Goal: Task Accomplishment & Management: Use online tool/utility

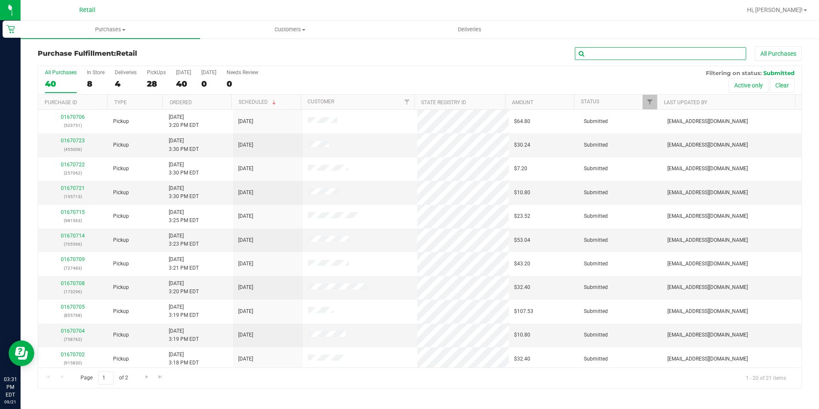
click at [632, 51] on input "text" at bounding box center [660, 53] width 171 height 13
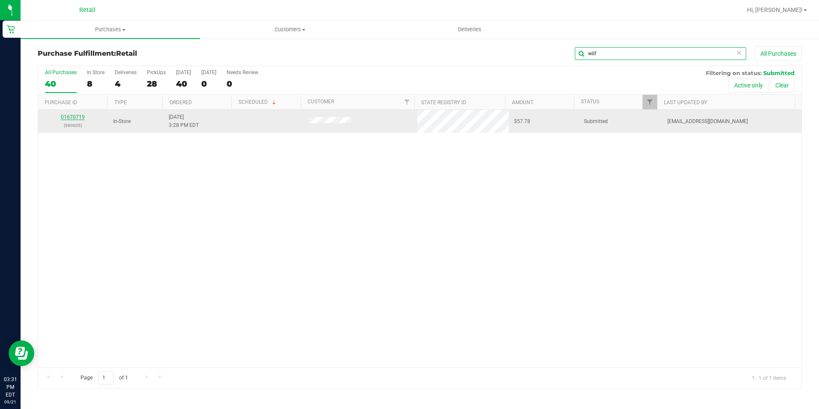
type input "wilf"
click at [76, 114] on link "01670719" at bounding box center [73, 117] width 24 height 6
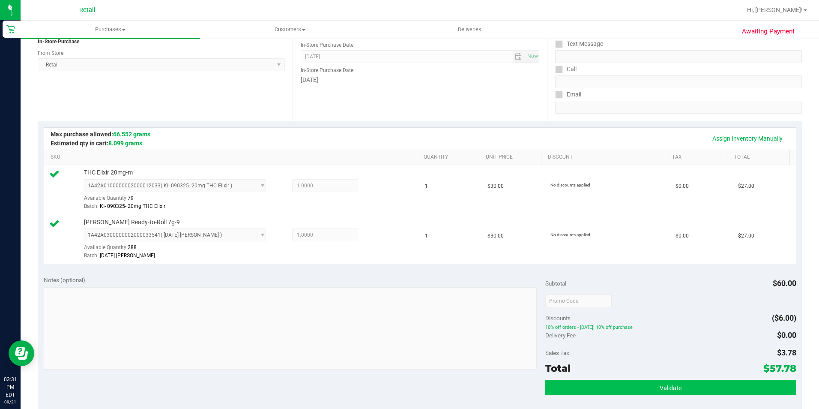
scroll to position [171, 0]
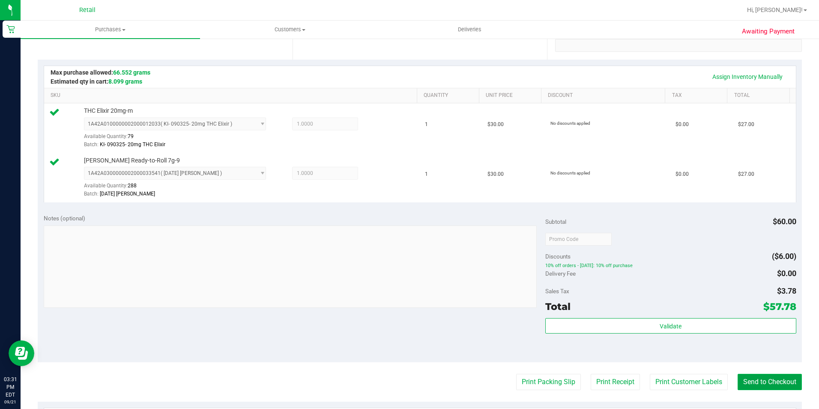
click at [773, 380] on button "Send to Checkout" at bounding box center [770, 382] width 64 height 16
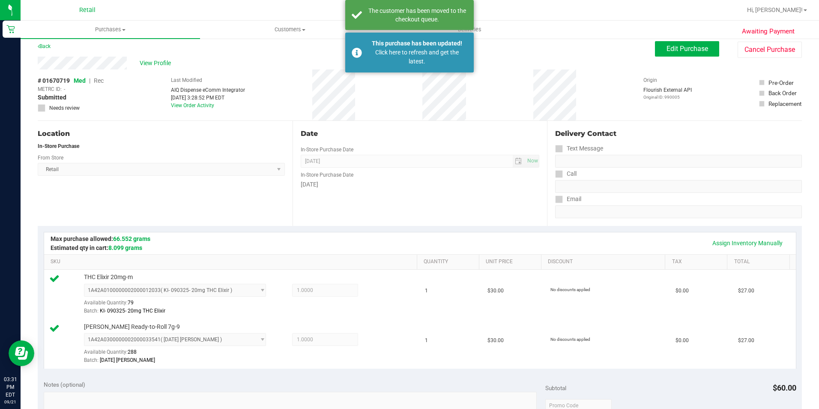
scroll to position [0, 0]
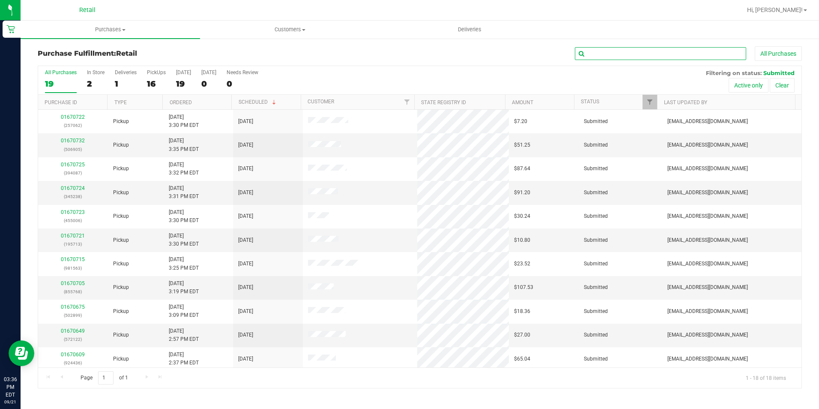
click at [605, 51] on input "text" at bounding box center [660, 53] width 171 height 13
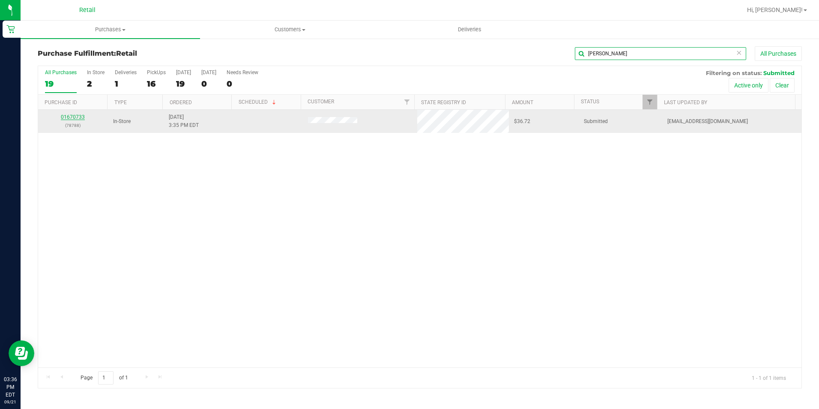
type input "[PERSON_NAME]"
click at [66, 116] on link "01670733" at bounding box center [73, 117] width 24 height 6
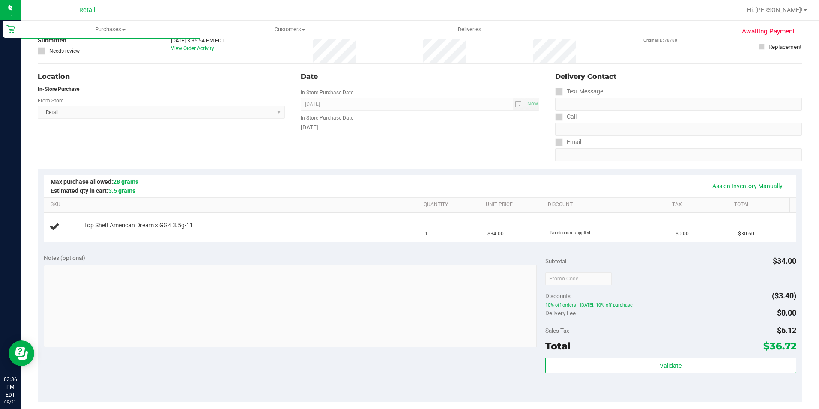
scroll to position [129, 0]
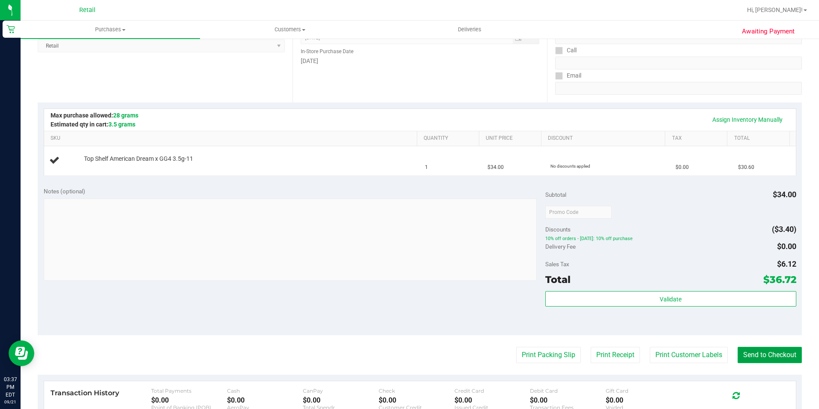
click at [739, 352] on button "Send to Checkout" at bounding box center [770, 355] width 64 height 16
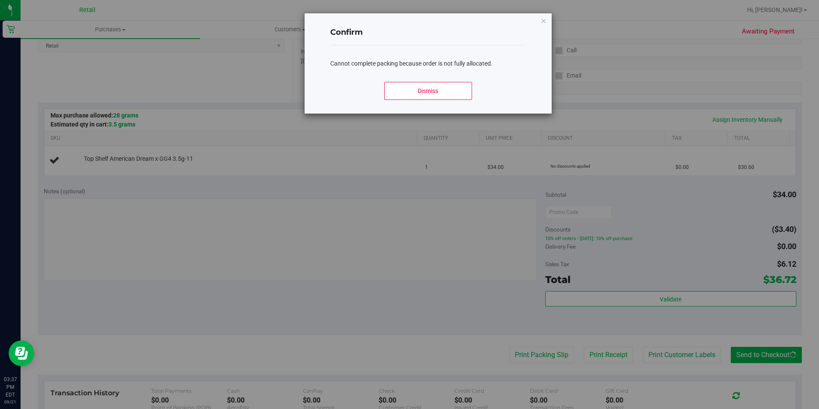
drag, startPoint x: 545, startPoint y: 21, endPoint x: 551, endPoint y: 75, distance: 53.8
click at [545, 21] on icon "Close modal" at bounding box center [544, 20] width 6 height 10
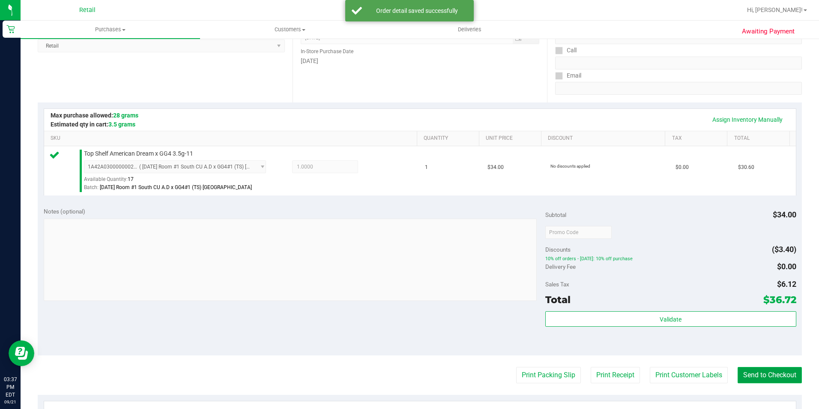
click at [770, 373] on button "Send to Checkout" at bounding box center [770, 375] width 64 height 16
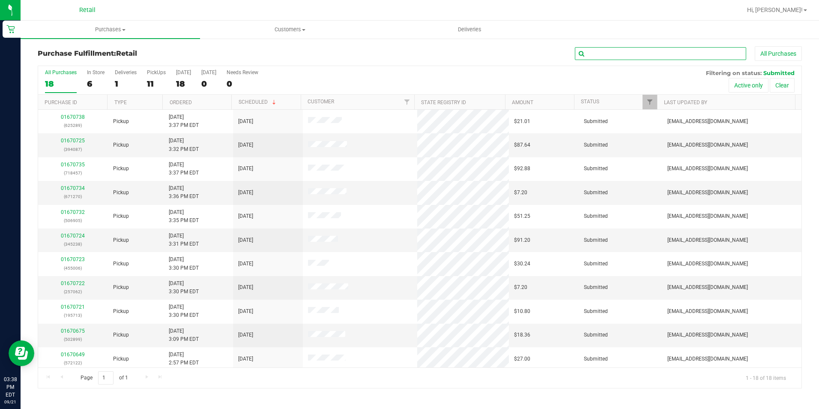
click at [625, 58] on input "text" at bounding box center [660, 53] width 171 height 13
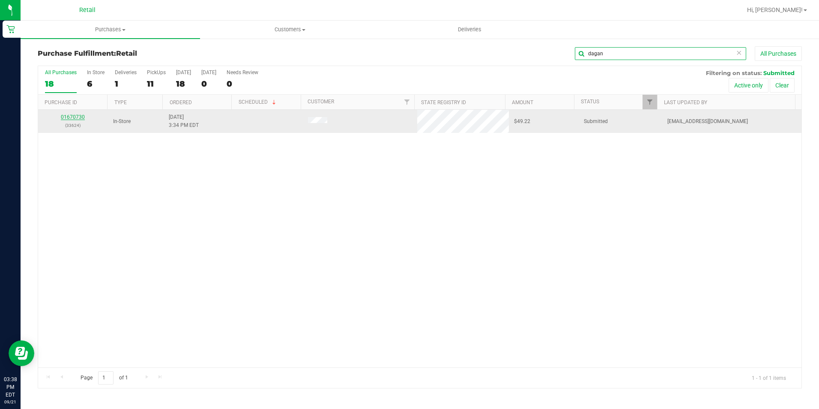
type input "dagan"
click at [73, 119] on link "01670730" at bounding box center [73, 117] width 24 height 6
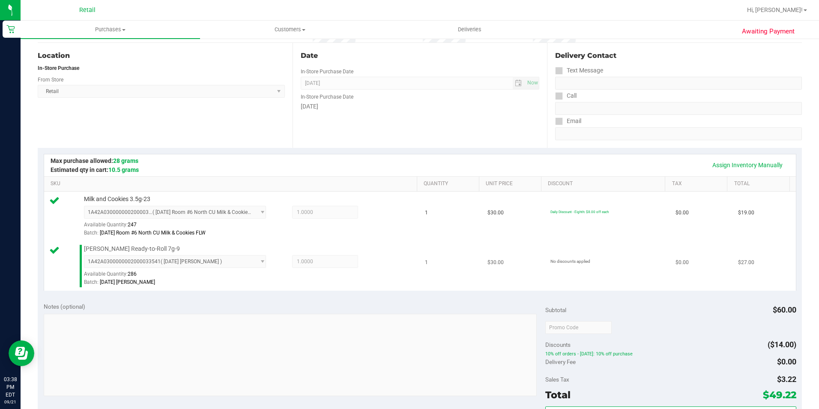
scroll to position [214, 0]
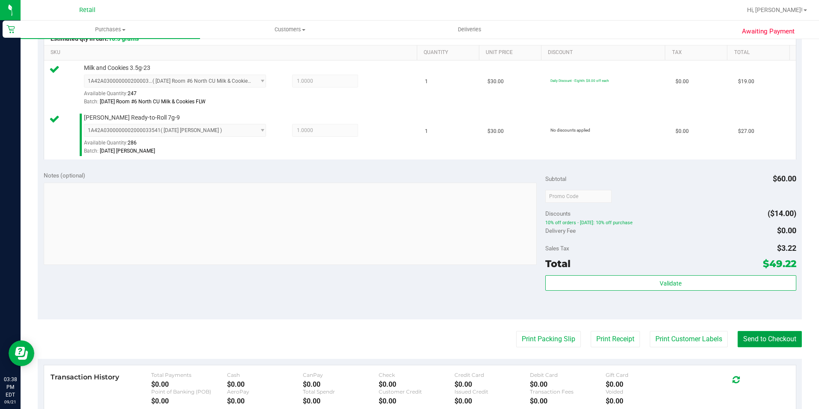
click at [745, 335] on button "Send to Checkout" at bounding box center [770, 339] width 64 height 16
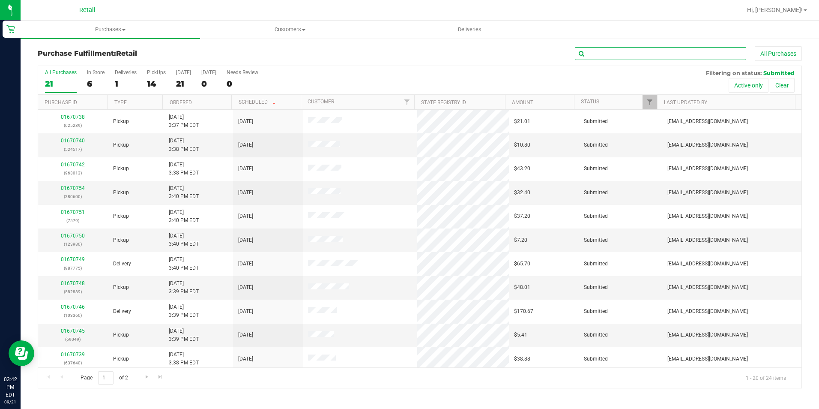
click at [605, 55] on input "text" at bounding box center [660, 53] width 171 height 13
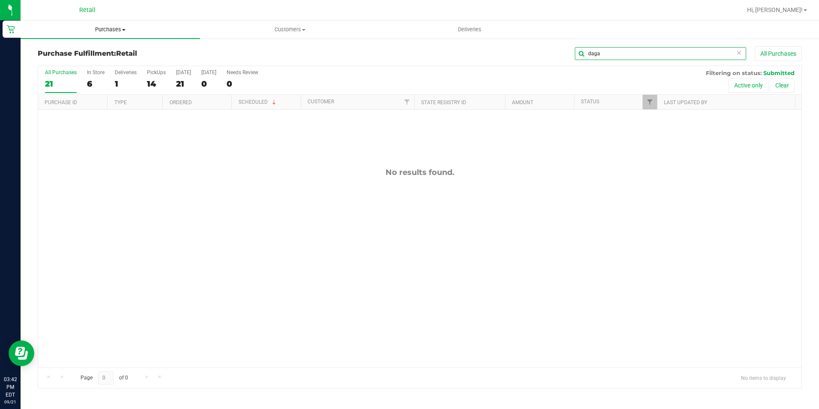
type input "daga"
click at [123, 32] on span "Purchases" at bounding box center [111, 30] width 180 height 8
click at [108, 54] on li "Summary of purchases" at bounding box center [111, 52] width 180 height 10
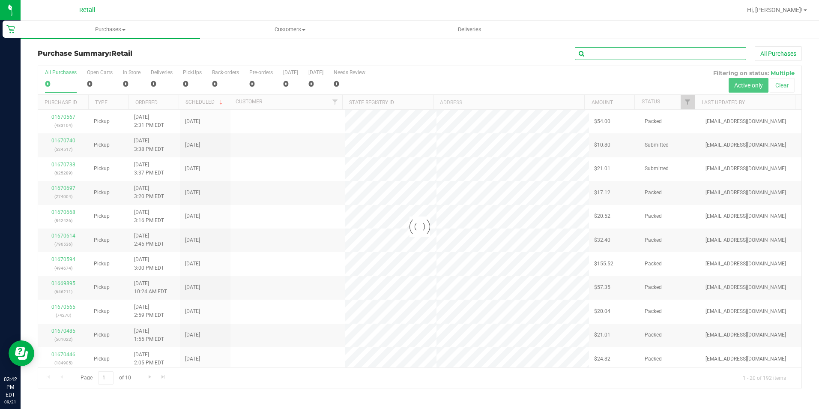
click at [612, 55] on input "text" at bounding box center [660, 53] width 171 height 13
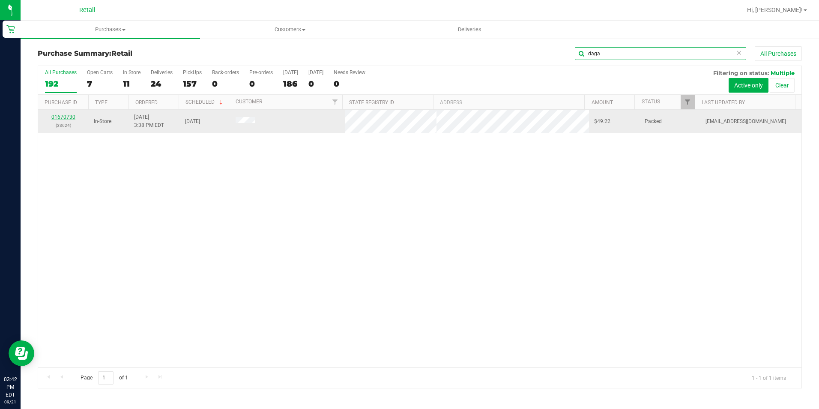
type input "daga"
click at [59, 114] on link "01670730" at bounding box center [63, 117] width 24 height 6
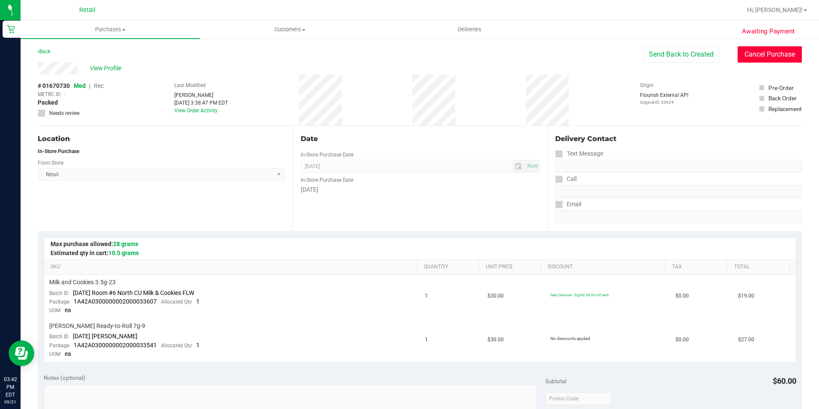
click at [752, 59] on button "Cancel Purchase" at bounding box center [770, 54] width 64 height 16
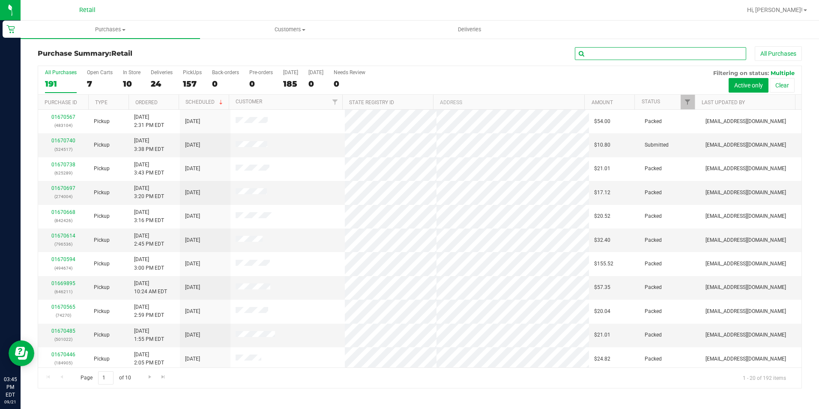
click at [612, 51] on input "text" at bounding box center [660, 53] width 171 height 13
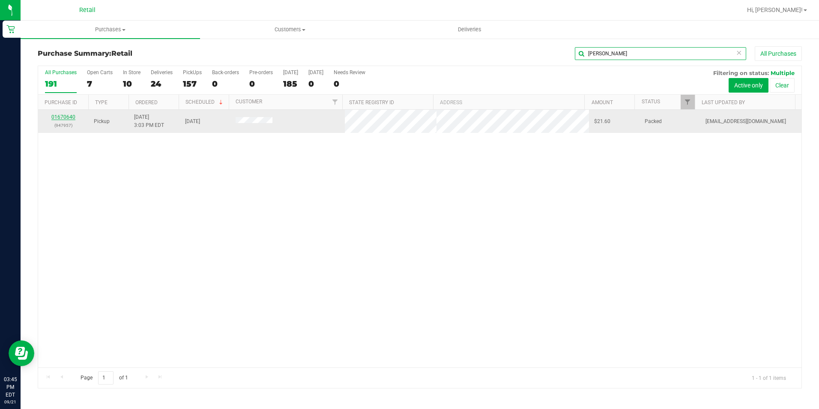
type input "[PERSON_NAME]"
click at [64, 116] on link "01670640" at bounding box center [63, 117] width 24 height 6
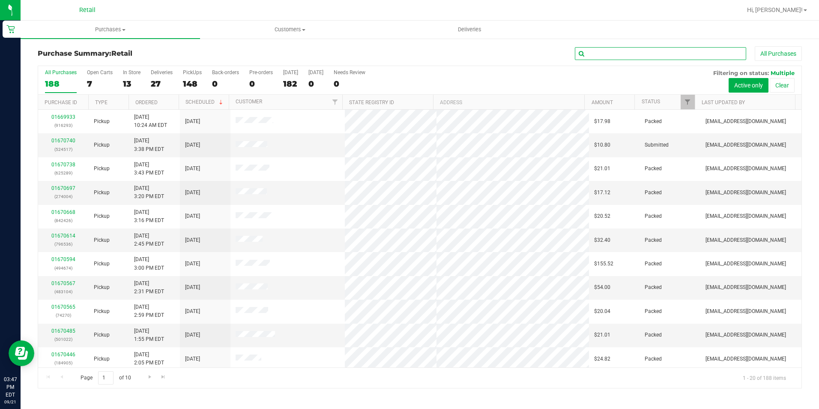
click at [614, 55] on input "text" at bounding box center [660, 53] width 171 height 13
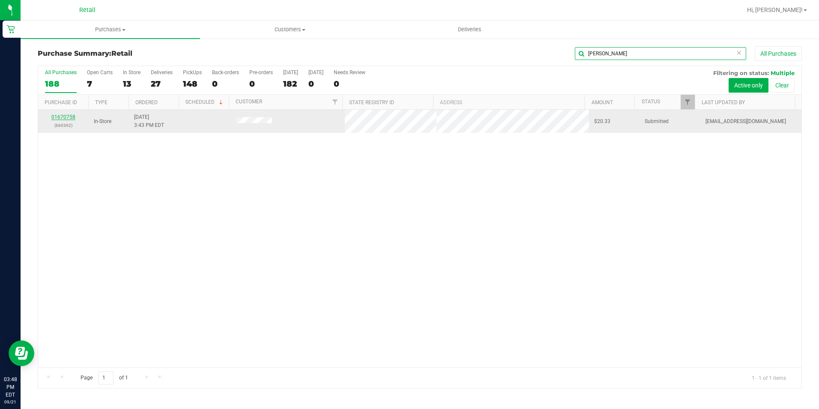
type input "[PERSON_NAME]"
click at [62, 117] on link "01670758" at bounding box center [63, 117] width 24 height 6
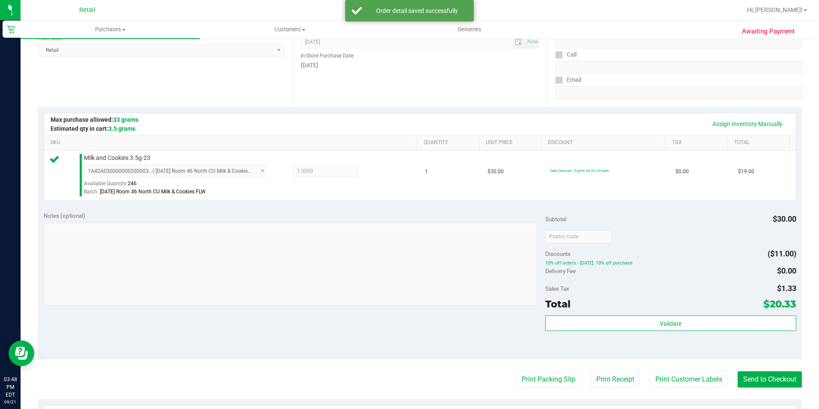
scroll to position [129, 0]
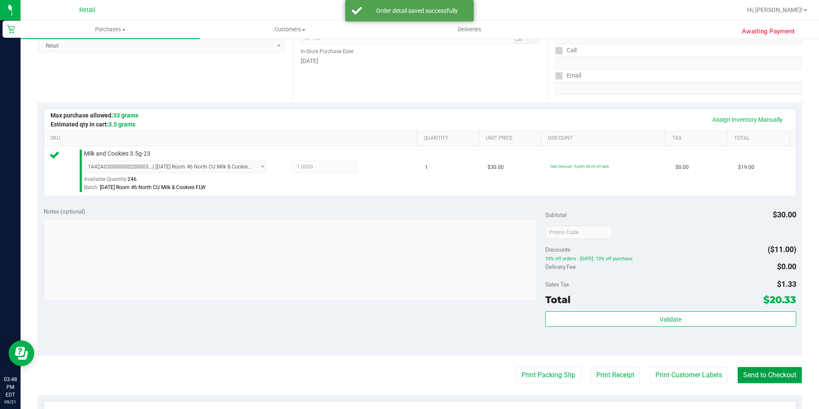
click at [761, 376] on button "Send to Checkout" at bounding box center [770, 375] width 64 height 16
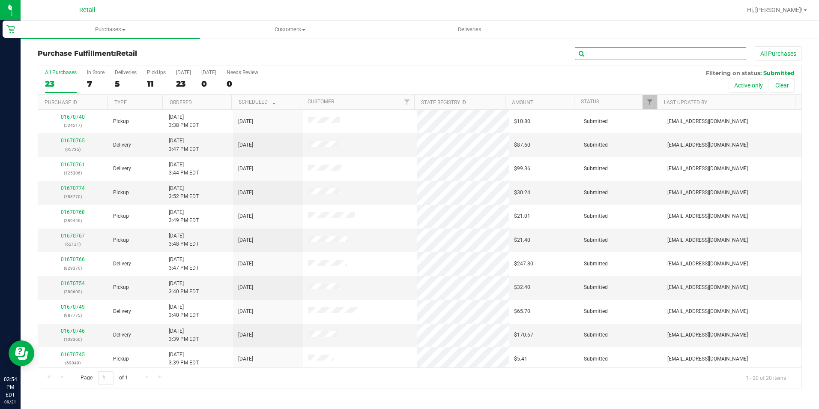
click at [600, 58] on input "text" at bounding box center [660, 53] width 171 height 13
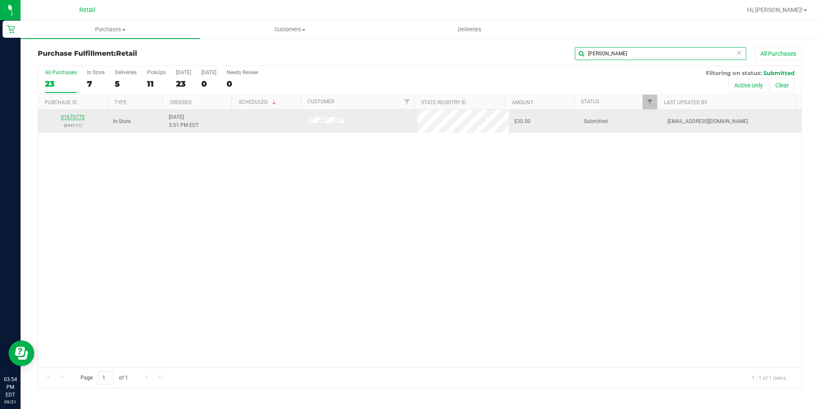
type input "[PERSON_NAME]"
click at [83, 117] on link "01670772" at bounding box center [73, 117] width 24 height 6
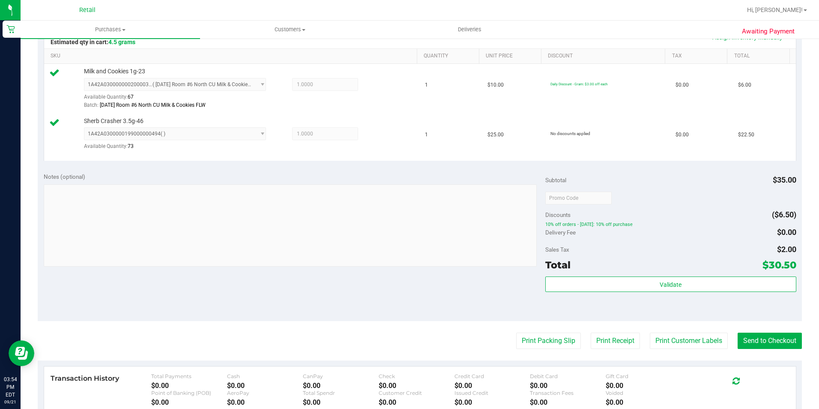
scroll to position [214, 0]
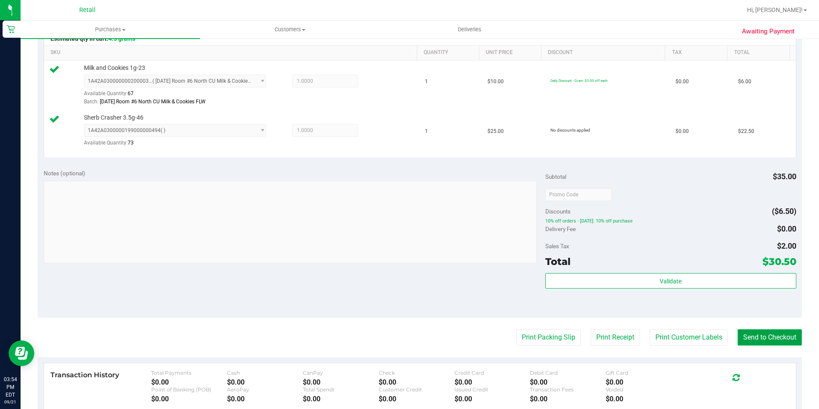
click at [749, 340] on button "Send to Checkout" at bounding box center [770, 337] width 64 height 16
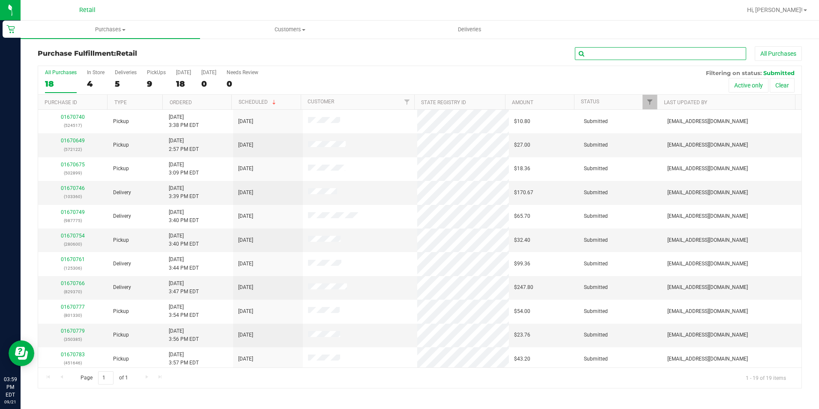
click at [632, 50] on input "text" at bounding box center [660, 53] width 171 height 13
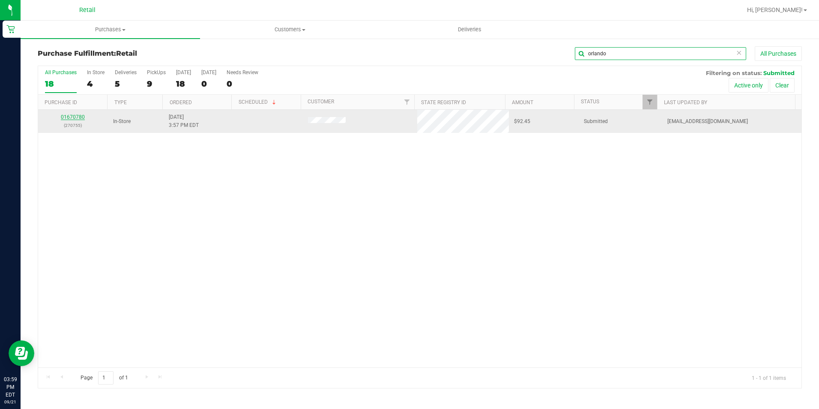
type input "orlando"
click at [75, 115] on link "01670780" at bounding box center [73, 117] width 24 height 6
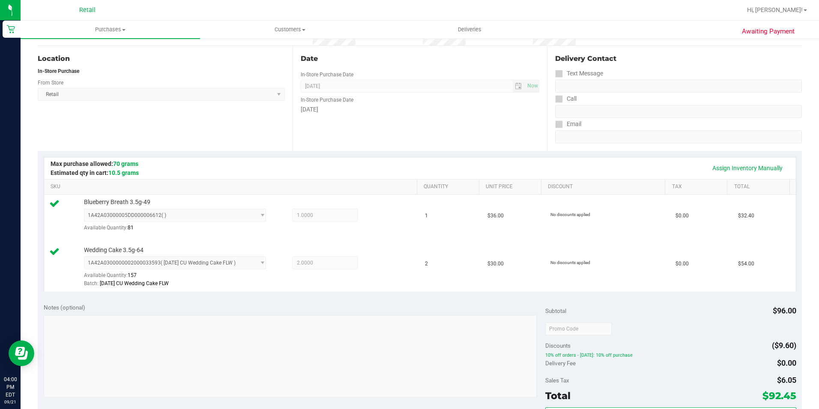
scroll to position [171, 0]
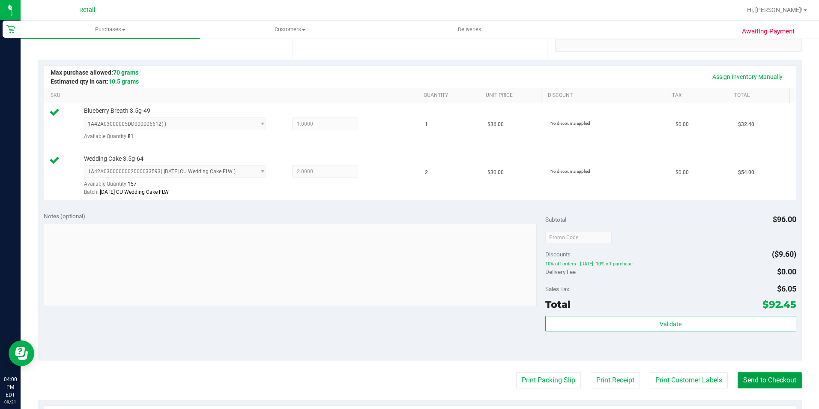
click at [774, 380] on button "Send to Checkout" at bounding box center [770, 380] width 64 height 16
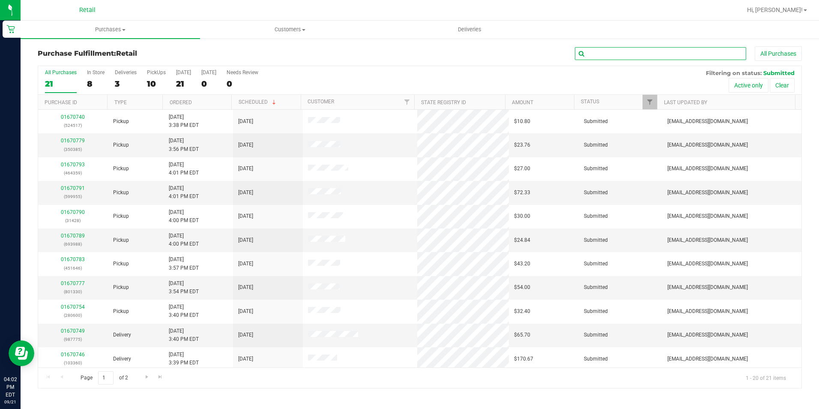
click at [615, 55] on input "text" at bounding box center [660, 53] width 171 height 13
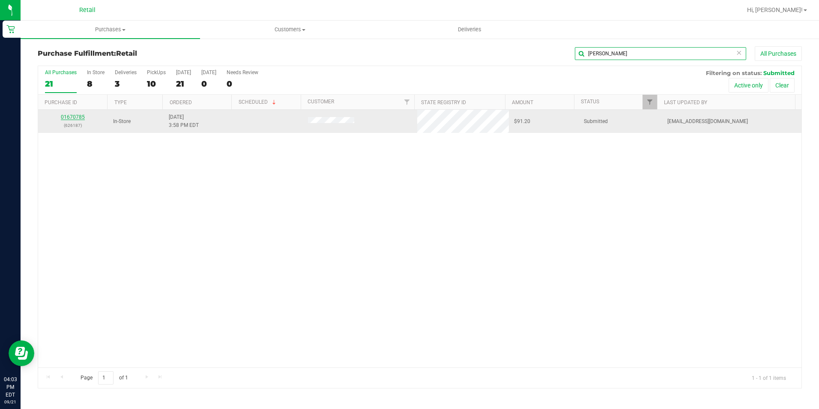
type input "[PERSON_NAME]"
click at [78, 116] on link "01670785" at bounding box center [73, 117] width 24 height 6
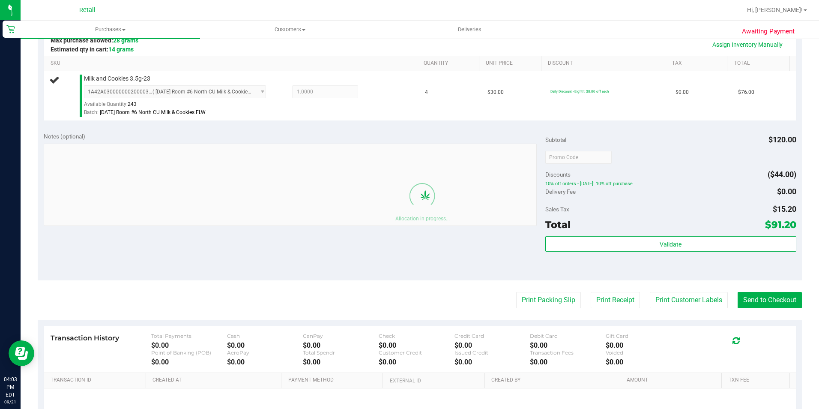
scroll to position [257, 0]
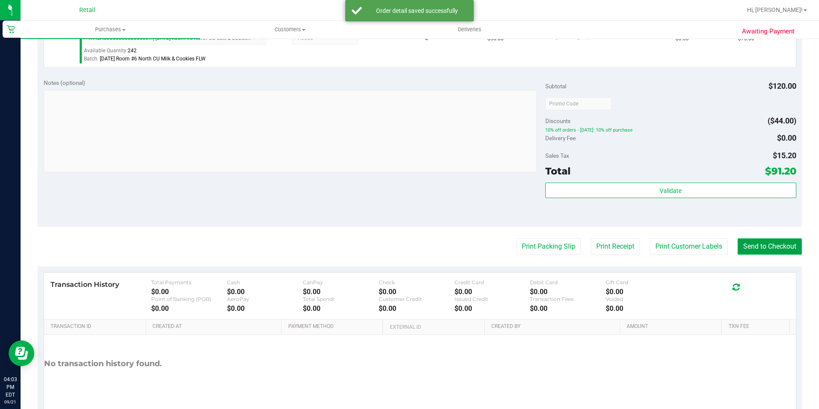
click at [767, 248] on button "Send to Checkout" at bounding box center [770, 246] width 64 height 16
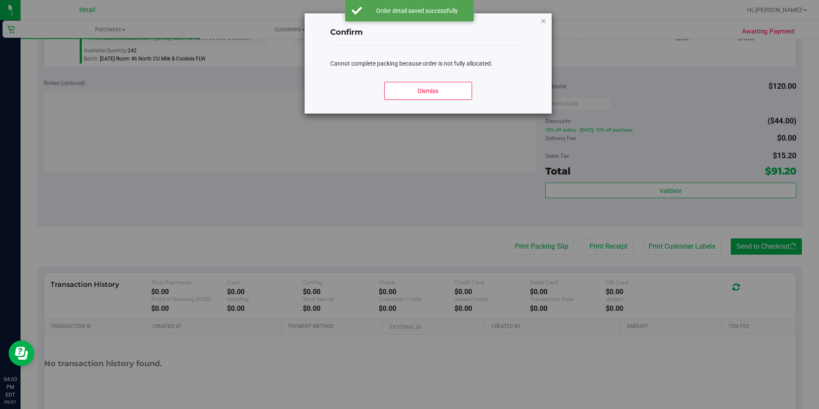
click at [546, 20] on icon "Close modal" at bounding box center [544, 20] width 6 height 10
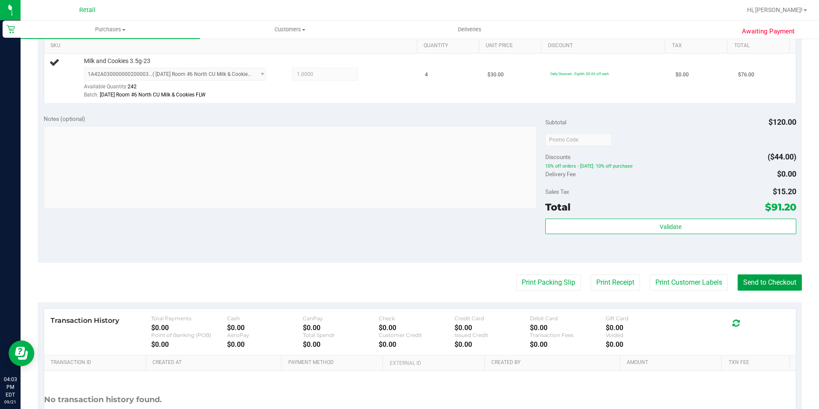
scroll to position [129, 0]
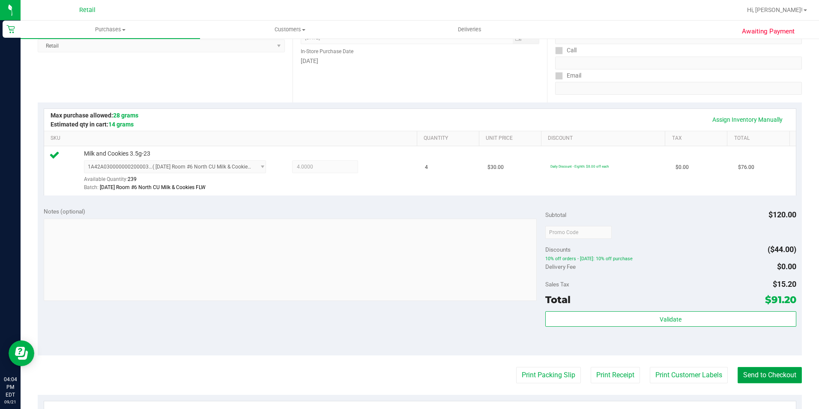
click at [739, 378] on button "Send to Checkout" at bounding box center [770, 375] width 64 height 16
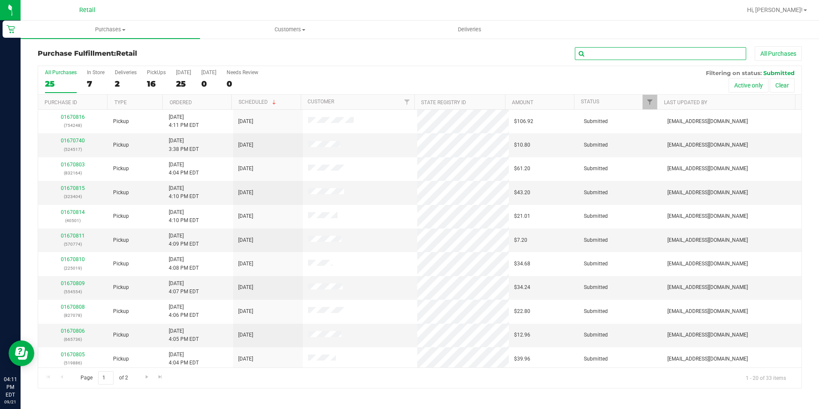
click at [599, 51] on input "text" at bounding box center [660, 53] width 171 height 13
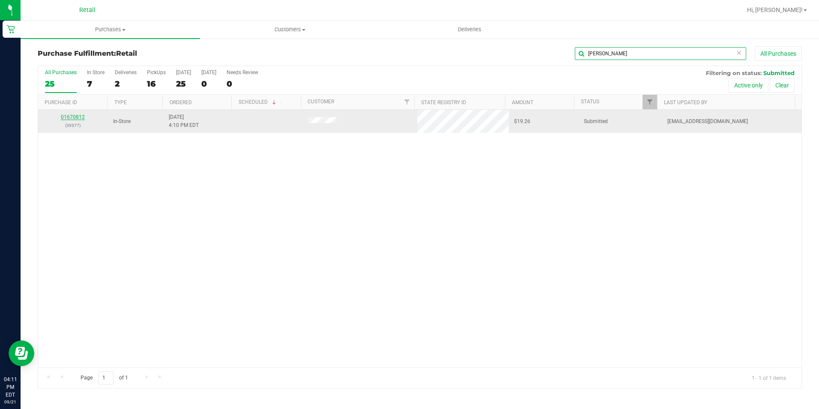
type input "[PERSON_NAME]"
click at [62, 117] on link "01670812" at bounding box center [73, 117] width 24 height 6
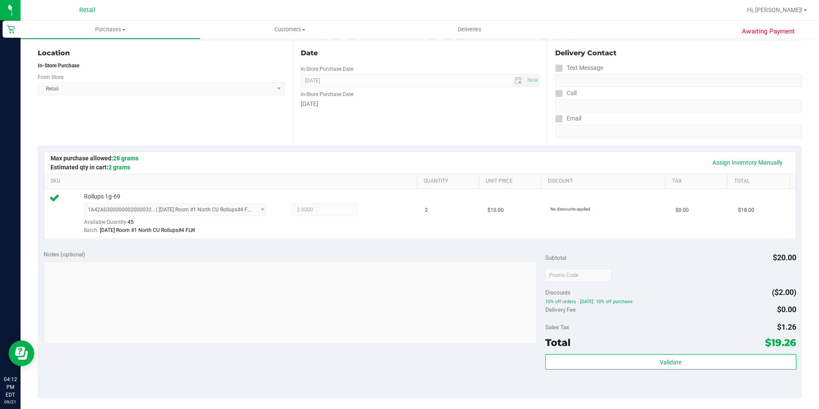
scroll to position [171, 0]
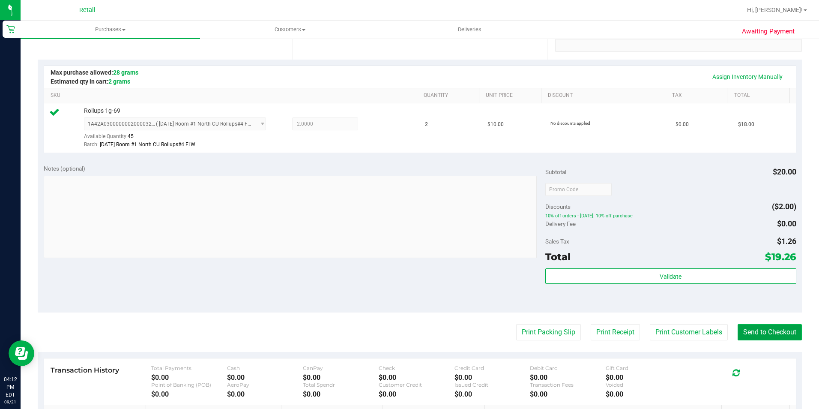
click at [768, 335] on button "Send to Checkout" at bounding box center [770, 332] width 64 height 16
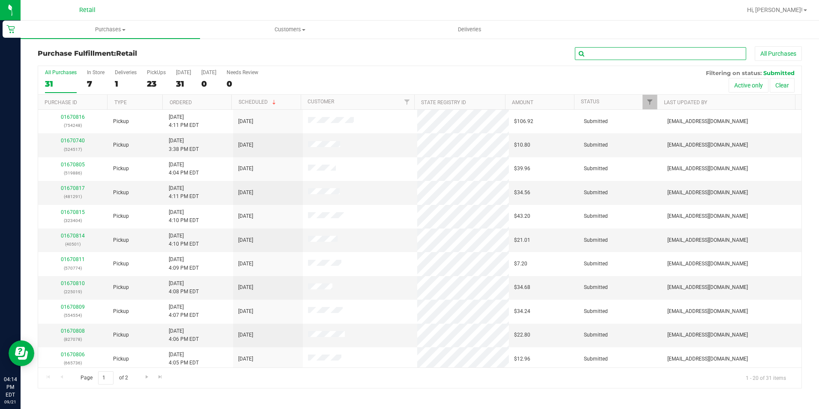
click at [661, 56] on input "text" at bounding box center [660, 53] width 171 height 13
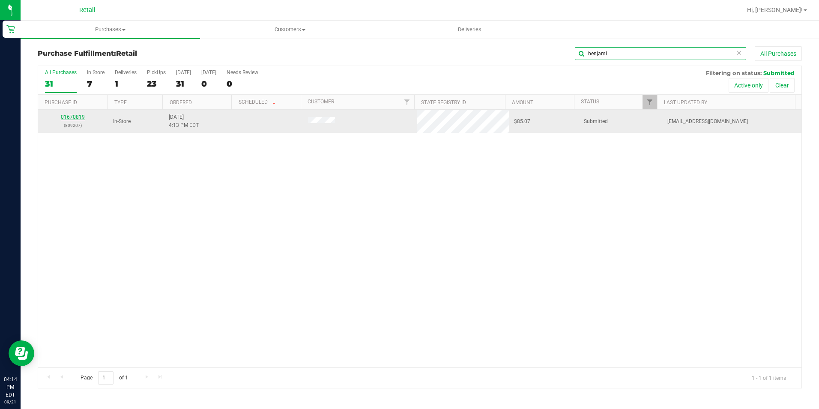
type input "benjami"
click at [77, 118] on link "01670819" at bounding box center [73, 117] width 24 height 6
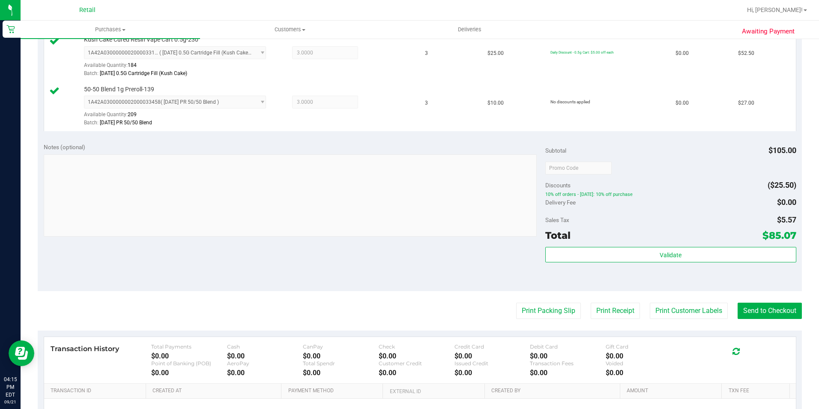
scroll to position [257, 0]
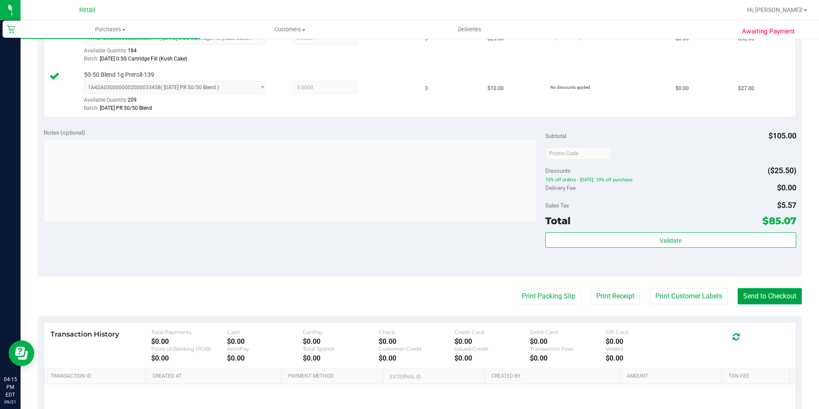
click at [747, 301] on button "Send to Checkout" at bounding box center [770, 296] width 64 height 16
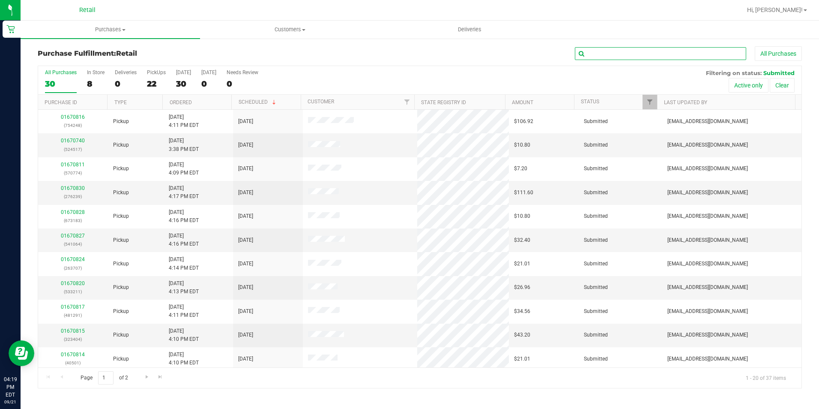
click at [615, 57] on input "text" at bounding box center [660, 53] width 171 height 13
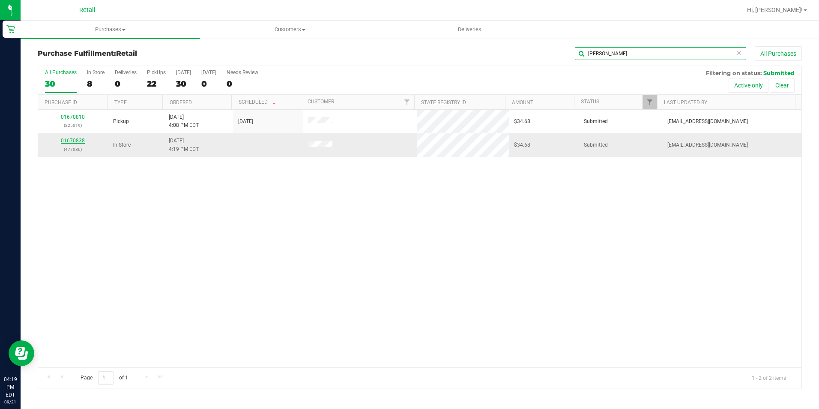
type input "[PERSON_NAME]"
click at [81, 141] on link "01670838" at bounding box center [73, 141] width 24 height 6
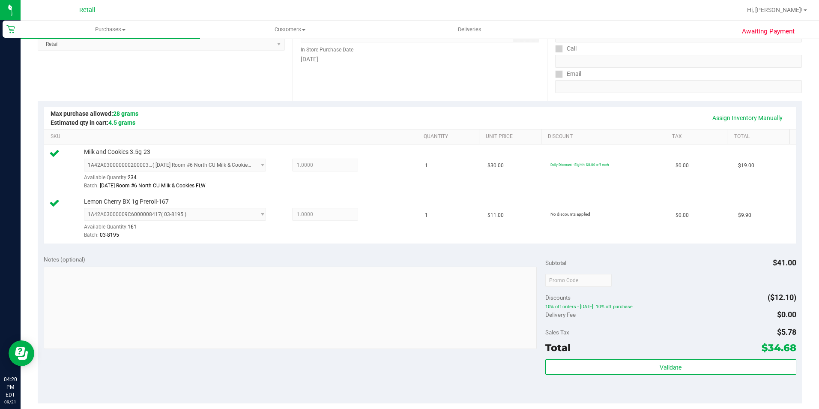
scroll to position [171, 0]
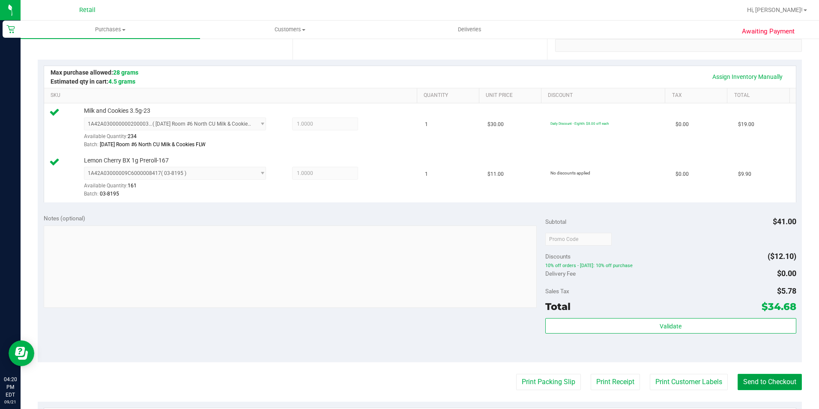
click at [767, 381] on button "Send to Checkout" at bounding box center [770, 382] width 64 height 16
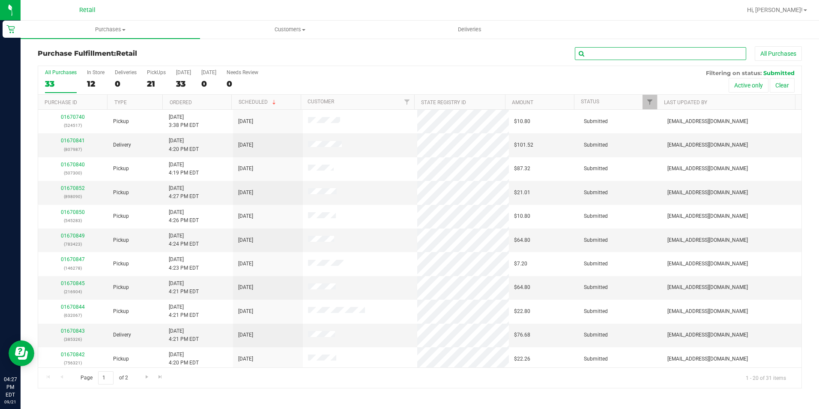
click at [625, 49] on input "text" at bounding box center [660, 53] width 171 height 13
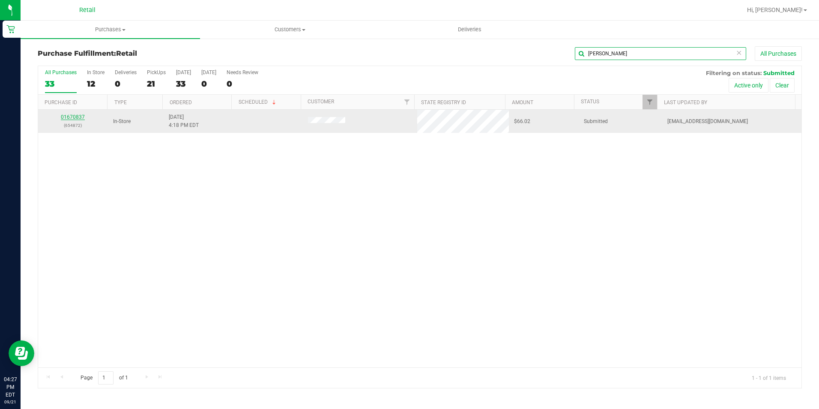
type input "[PERSON_NAME]"
click at [78, 118] on link "01670837" at bounding box center [73, 117] width 24 height 6
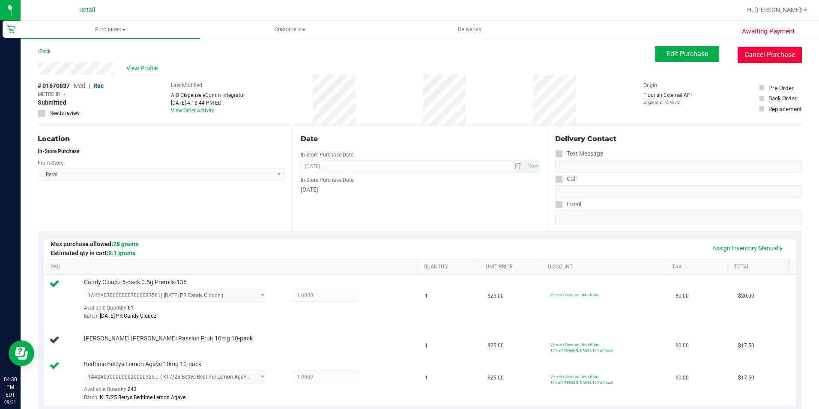
drag, startPoint x: 756, startPoint y: 56, endPoint x: 456, endPoint y: 57, distance: 299.9
click at [756, 56] on button "Cancel Purchase" at bounding box center [770, 55] width 64 height 16
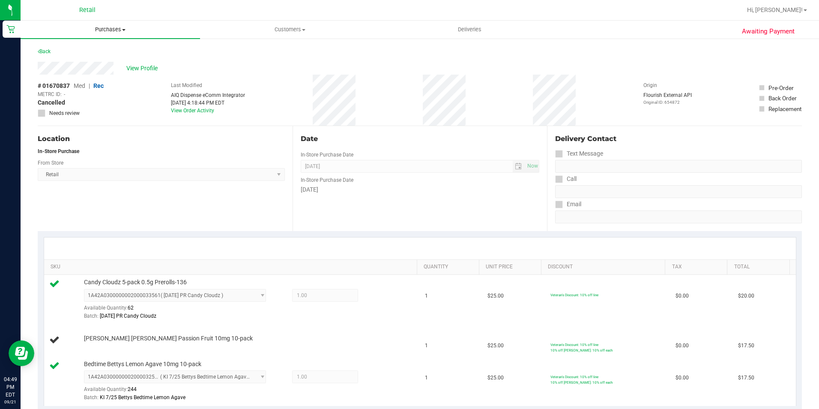
click at [125, 29] on span at bounding box center [123, 30] width 3 height 2
click at [106, 54] on span "Summary of purchases" at bounding box center [65, 51] width 88 height 7
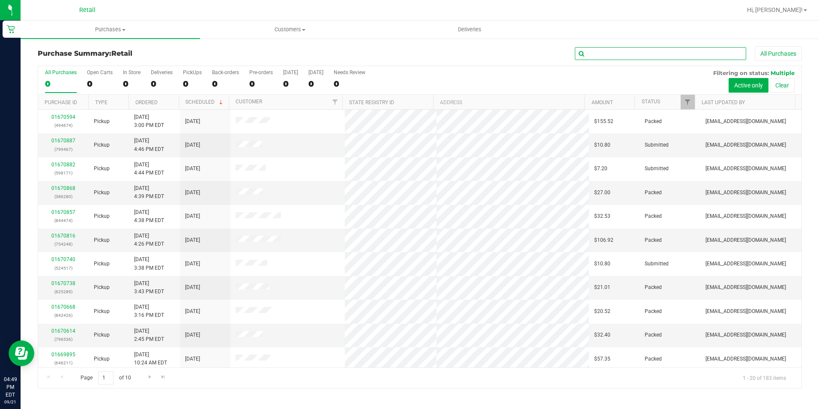
click at [610, 54] on input "text" at bounding box center [660, 53] width 171 height 13
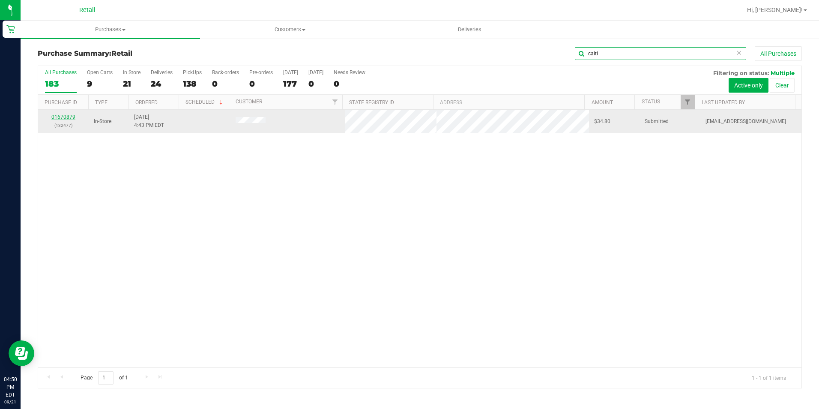
type input "caitl"
click at [62, 114] on link "01670879" at bounding box center [63, 117] width 24 height 6
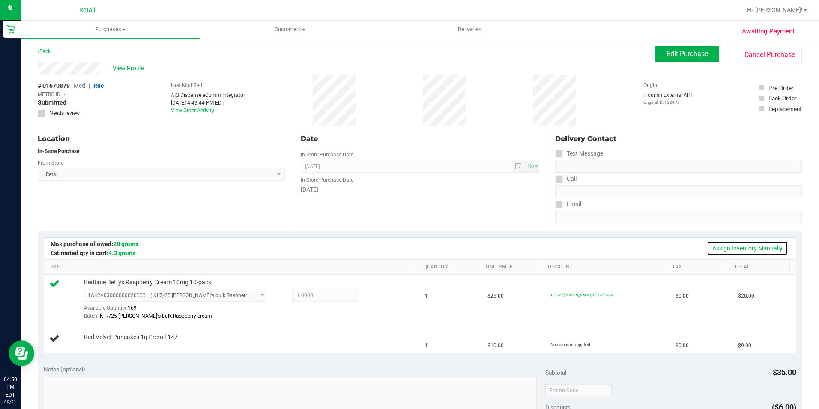
click at [719, 249] on link "Assign Inventory Manually" at bounding box center [747, 248] width 81 height 15
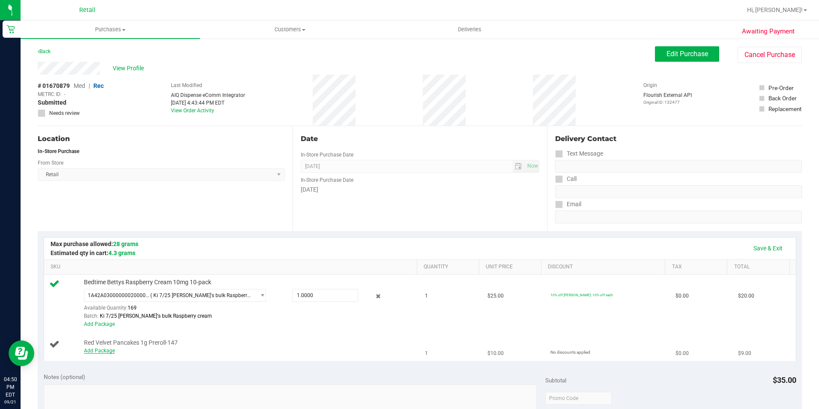
click at [95, 349] on link "Add Package" at bounding box center [99, 350] width 31 height 6
click at [228, 337] on div "Red Velvet Pancakes 1g Preroll-147 Select Package 1A42A0300000002000033221" at bounding box center [246, 341] width 333 height 26
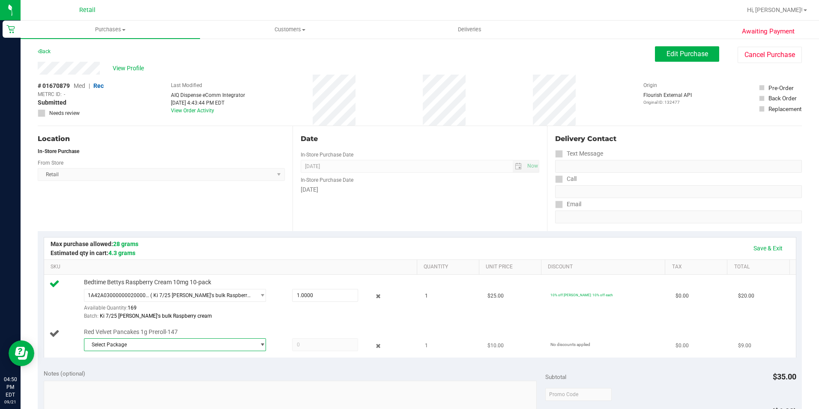
click at [226, 343] on span "Select Package" at bounding box center [169, 344] width 171 height 12
click at [156, 384] on li "1A42A0300000002000033221 ( [DATE] PR Red Velvet Pancakes )" at bounding box center [173, 380] width 178 height 12
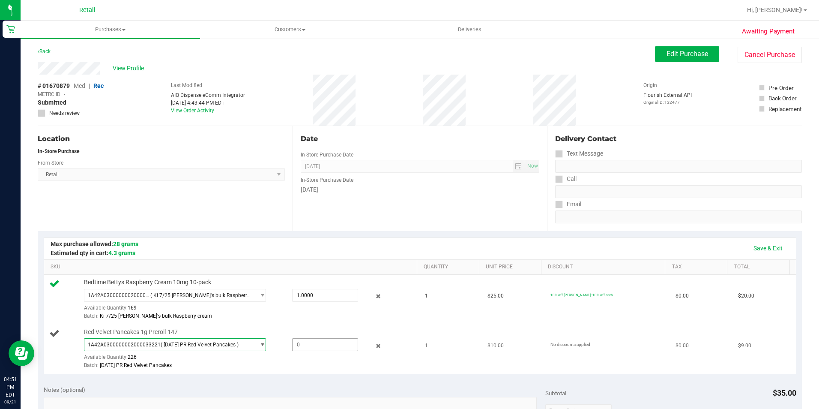
click at [301, 347] on span at bounding box center [325, 344] width 66 height 13
type input "1"
drag, startPoint x: 541, startPoint y: 208, endPoint x: 591, endPoint y: 240, distance: 59.5
click at [543, 209] on div "Location In-Store Purchase From Store Retail Select Store Retail Date In-Store …" at bounding box center [420, 178] width 764 height 105
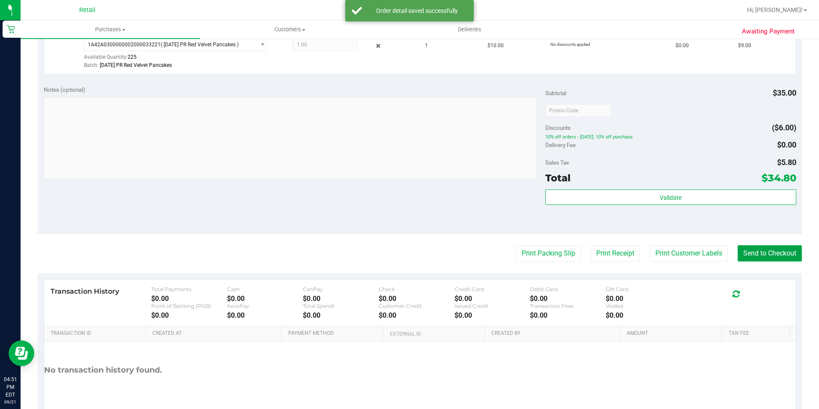
click at [738, 255] on button "Send to Checkout" at bounding box center [770, 253] width 64 height 16
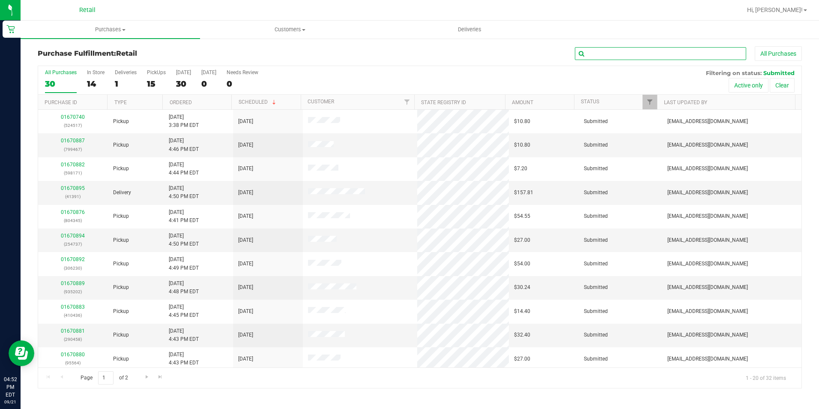
click at [619, 55] on input "text" at bounding box center [660, 53] width 171 height 13
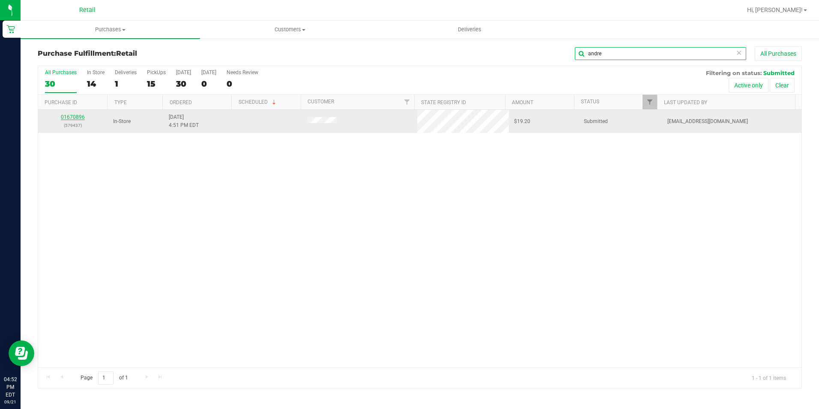
type input "andre"
click at [78, 115] on link "01670896" at bounding box center [73, 117] width 24 height 6
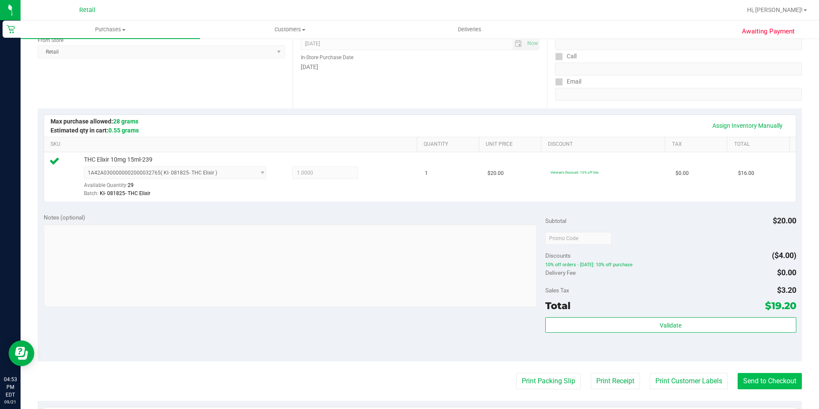
scroll to position [171, 0]
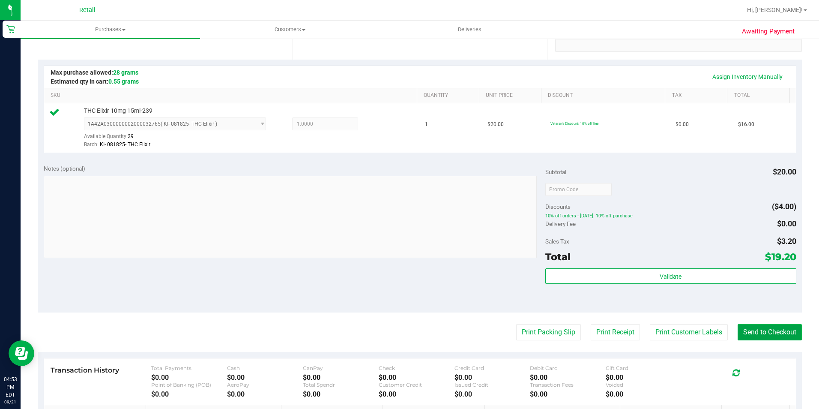
click at [775, 336] on button "Send to Checkout" at bounding box center [770, 332] width 64 height 16
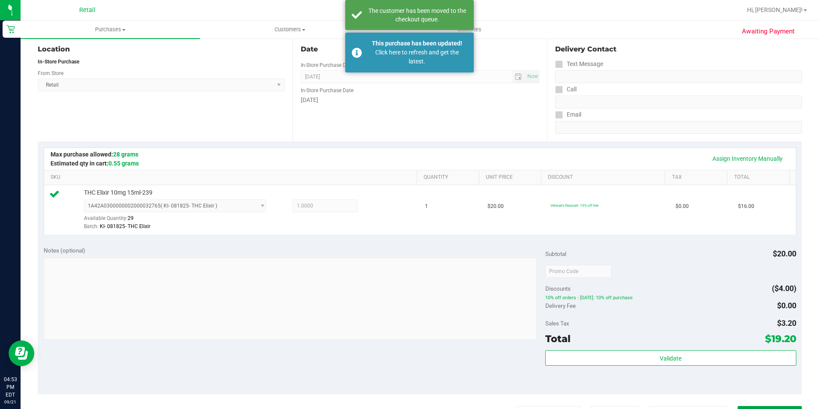
scroll to position [86, 0]
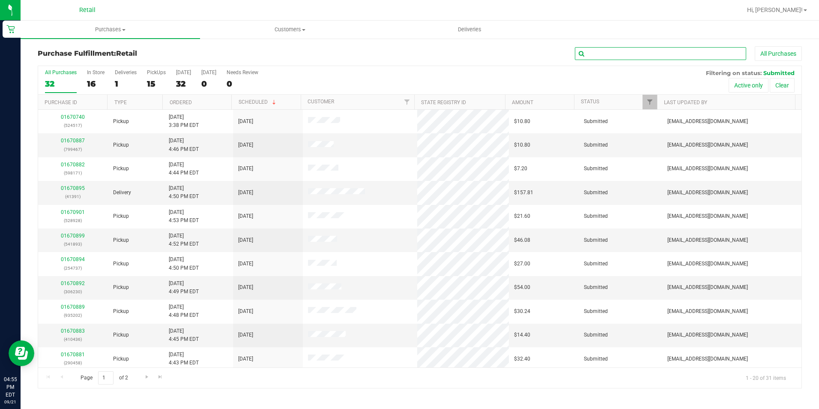
click at [589, 57] on input "text" at bounding box center [660, 53] width 171 height 13
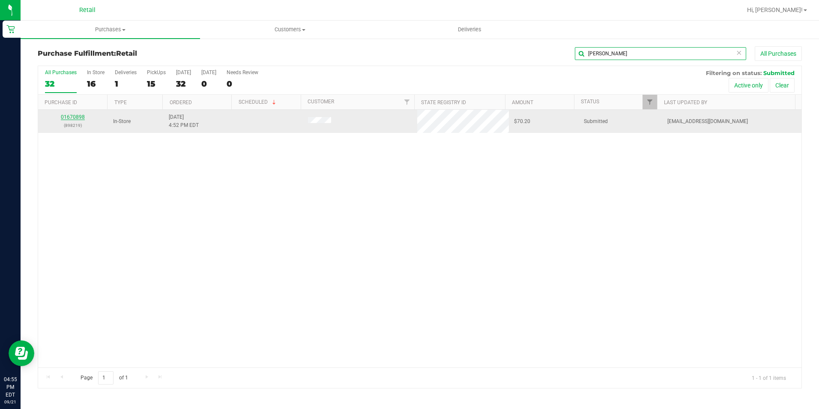
type input "[PERSON_NAME]"
click at [72, 116] on link "01670898" at bounding box center [73, 117] width 24 height 6
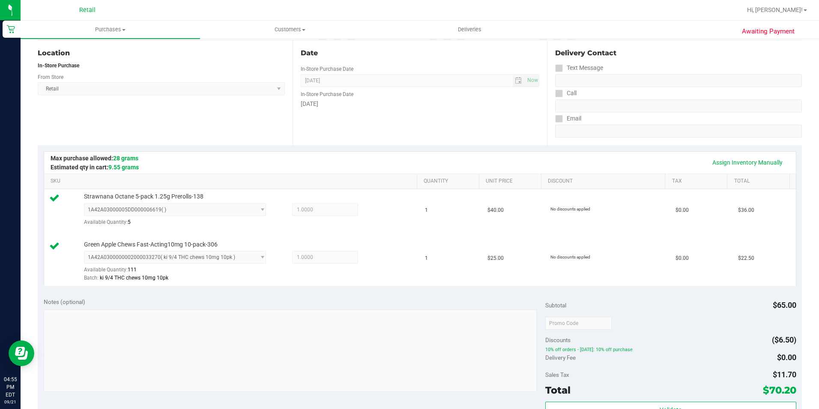
scroll to position [257, 0]
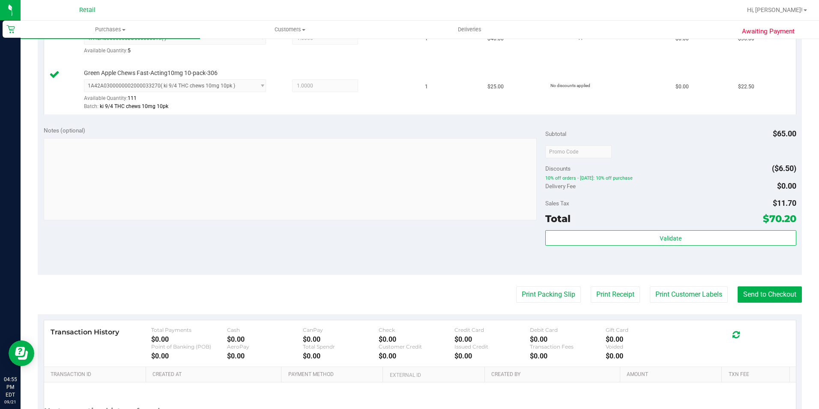
click at [777, 284] on purchase-details "Back Edit Purchase Cancel Purchase View Profile # 01670898 Med | Rec METRC ID: …" at bounding box center [420, 131] width 764 height 685
click at [776, 293] on button "Send to Checkout" at bounding box center [770, 294] width 64 height 16
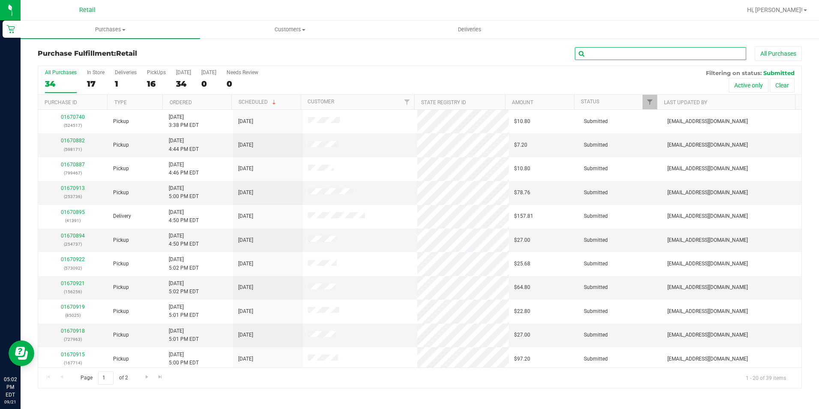
click at [632, 54] on input "text" at bounding box center [660, 53] width 171 height 13
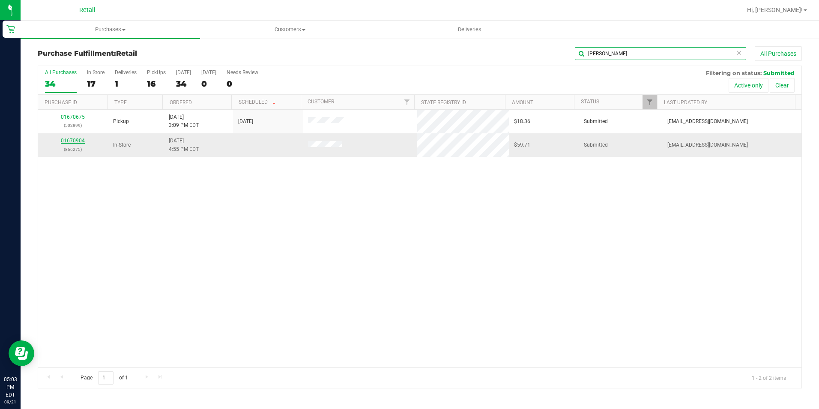
type input "[PERSON_NAME]"
click at [78, 142] on link "01670904" at bounding box center [73, 141] width 24 height 6
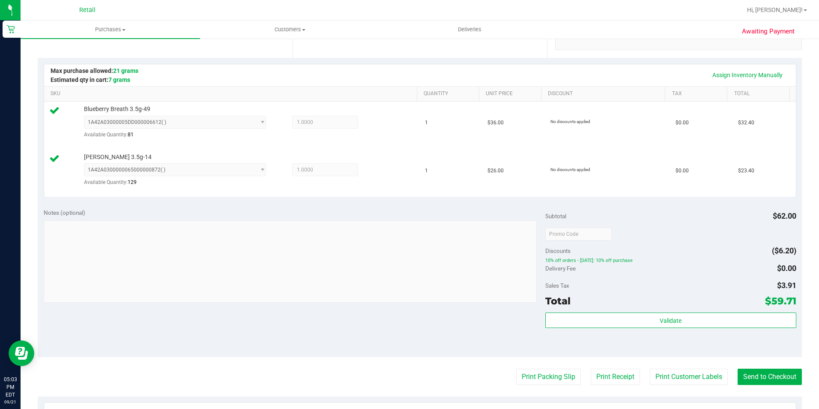
scroll to position [300, 0]
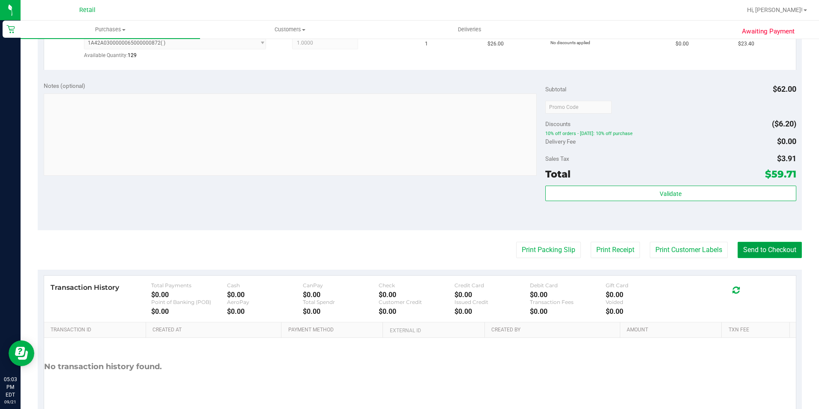
click at [775, 244] on button "Send to Checkout" at bounding box center [770, 250] width 64 height 16
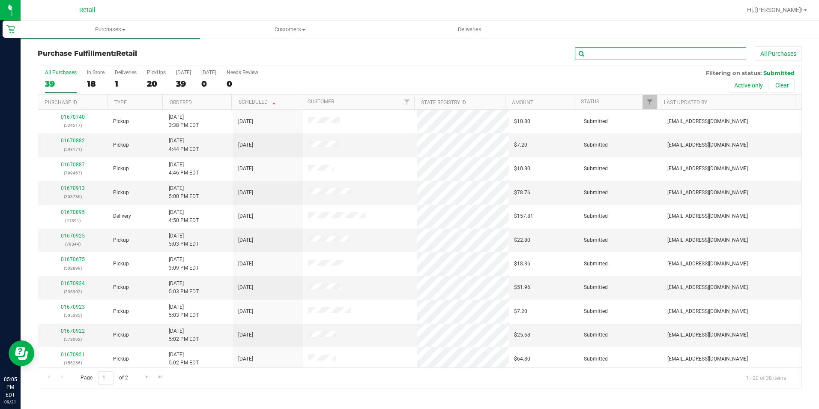
click at [617, 53] on input "text" at bounding box center [660, 53] width 171 height 13
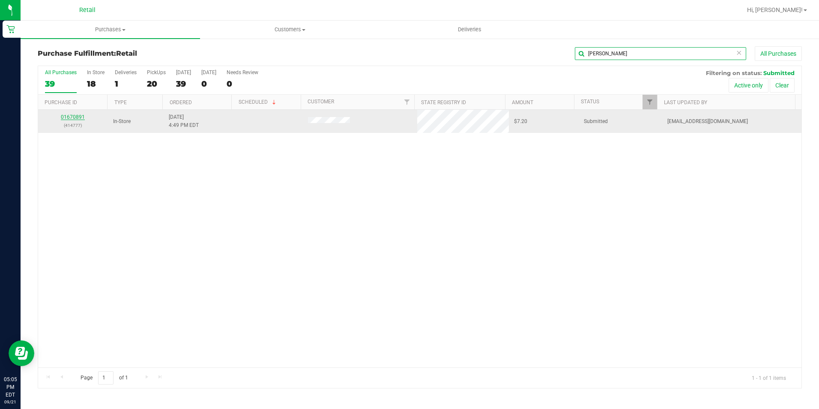
type input "[PERSON_NAME]"
click at [82, 117] on link "01670891" at bounding box center [73, 117] width 24 height 6
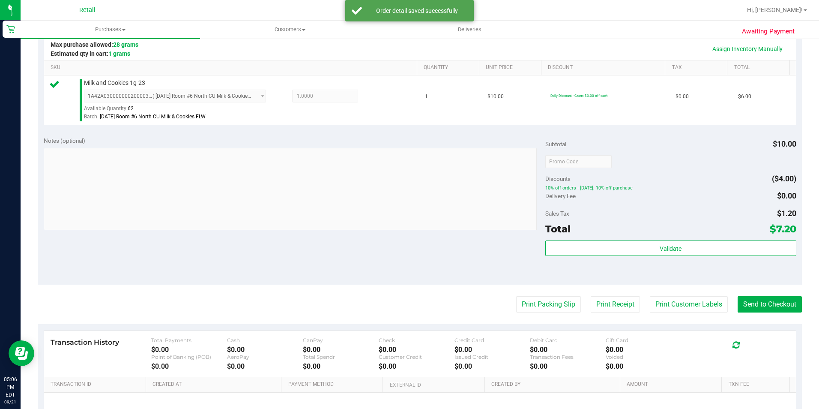
scroll to position [214, 0]
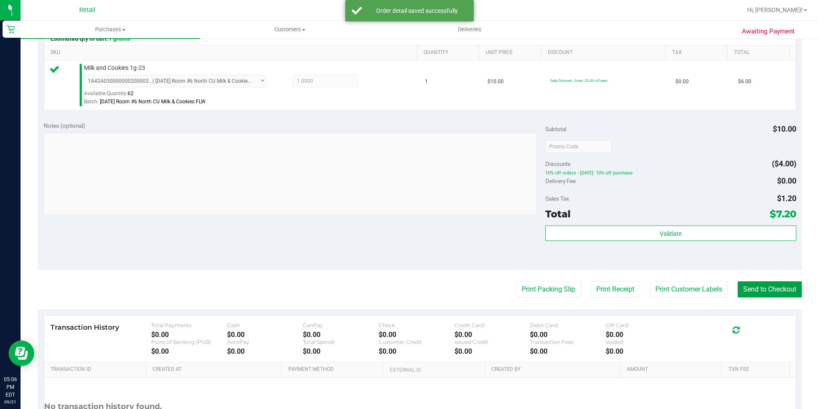
click at [764, 287] on button "Send to Checkout" at bounding box center [770, 289] width 64 height 16
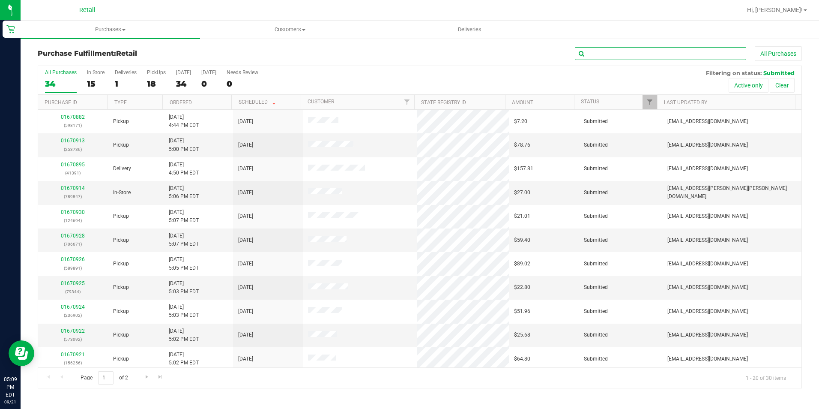
click at [612, 49] on input "text" at bounding box center [660, 53] width 171 height 13
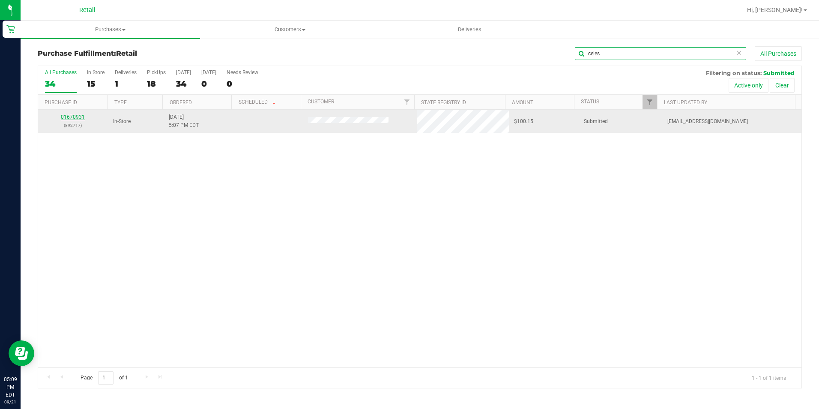
type input "celes"
click at [74, 117] on link "01670931" at bounding box center [73, 117] width 24 height 6
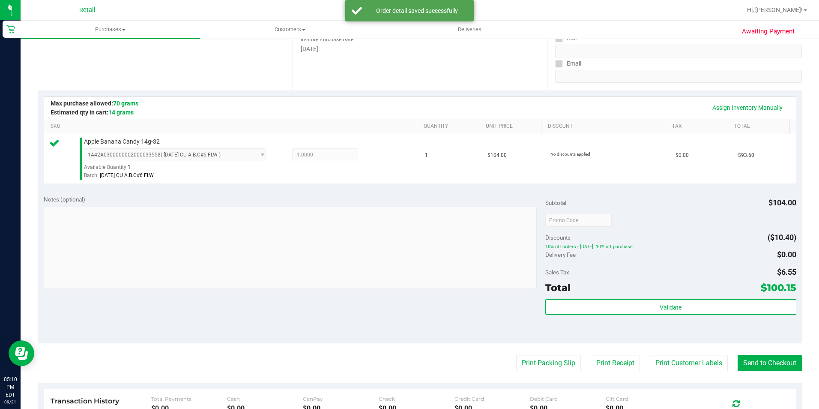
scroll to position [171, 0]
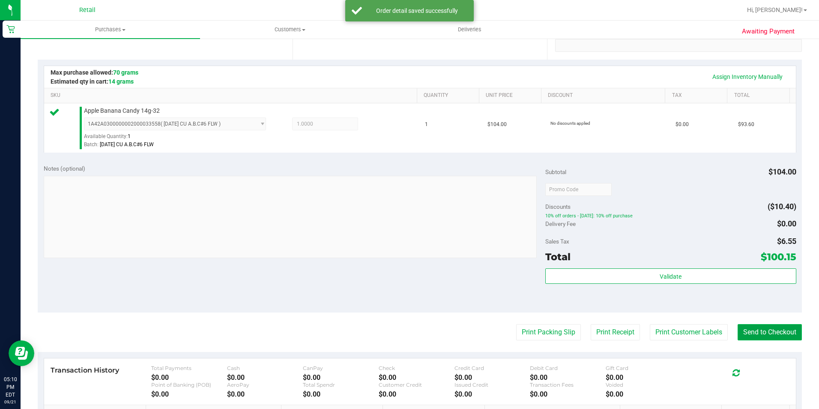
click at [758, 335] on button "Send to Checkout" at bounding box center [770, 332] width 64 height 16
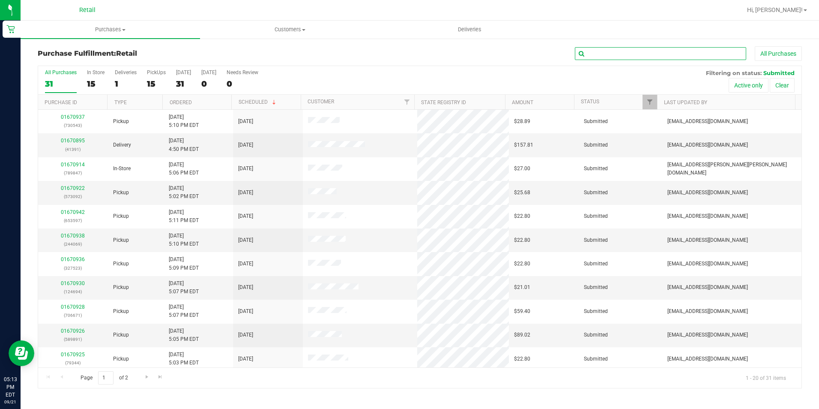
click at [650, 56] on input "text" at bounding box center [660, 53] width 171 height 13
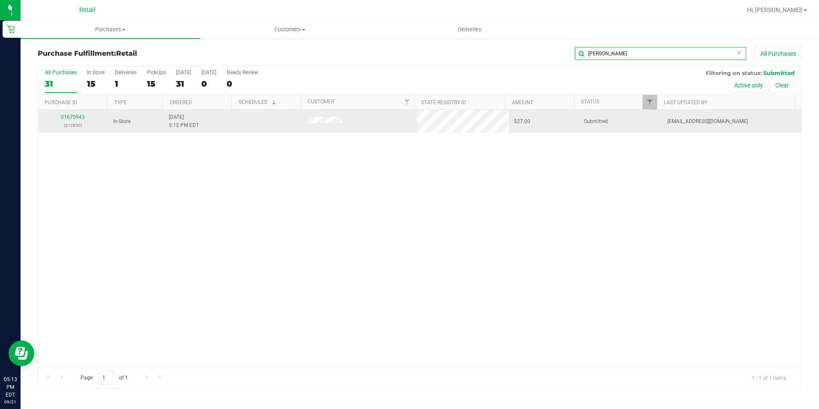
type input "[PERSON_NAME]"
click at [76, 113] on div "01670943 (212830)" at bounding box center [73, 121] width 60 height 16
click at [74, 118] on link "01670943" at bounding box center [73, 117] width 24 height 6
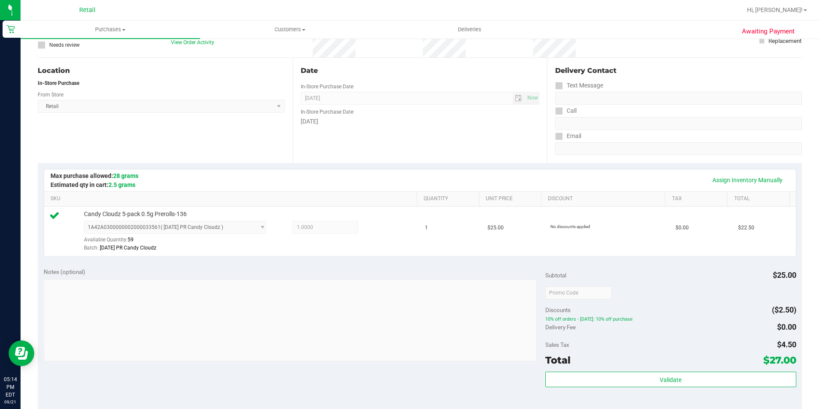
scroll to position [129, 0]
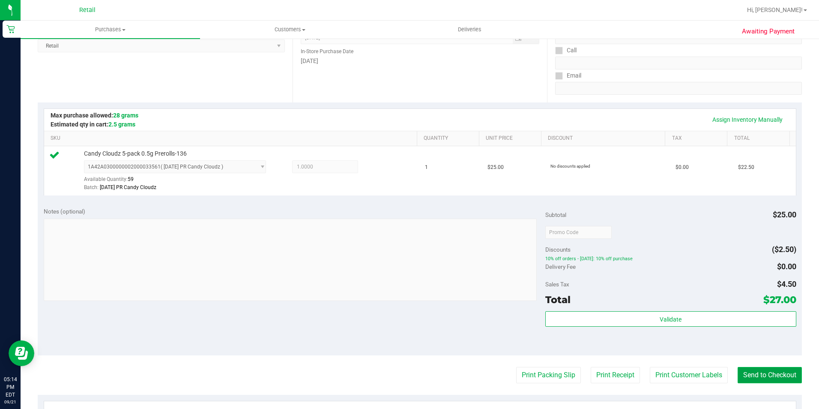
click at [749, 371] on button "Send to Checkout" at bounding box center [770, 375] width 64 height 16
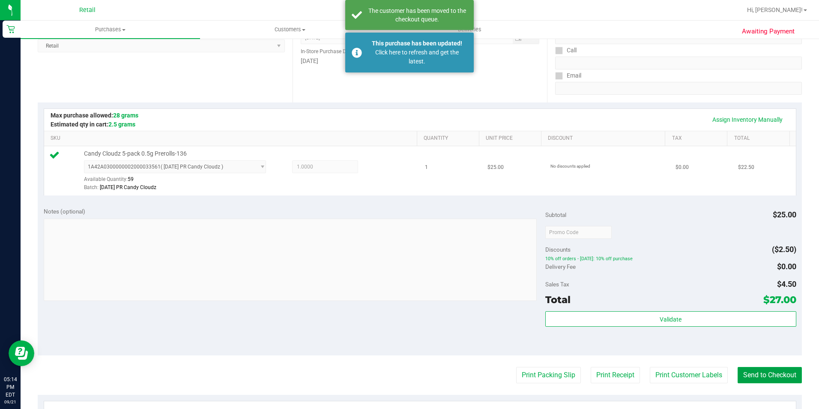
scroll to position [0, 0]
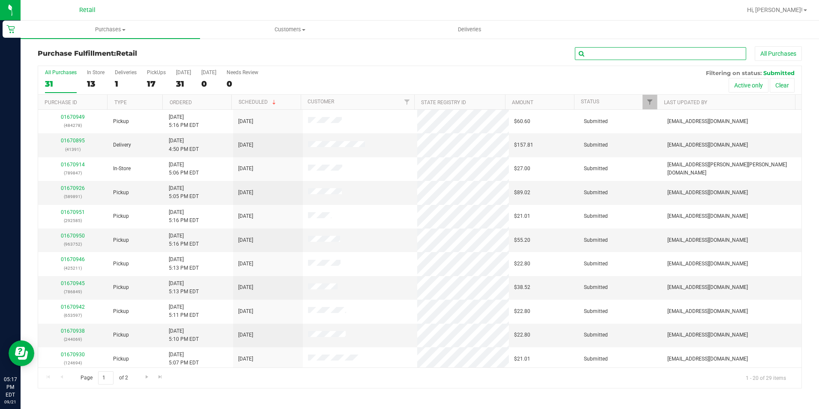
click at [615, 57] on input "text" at bounding box center [660, 53] width 171 height 13
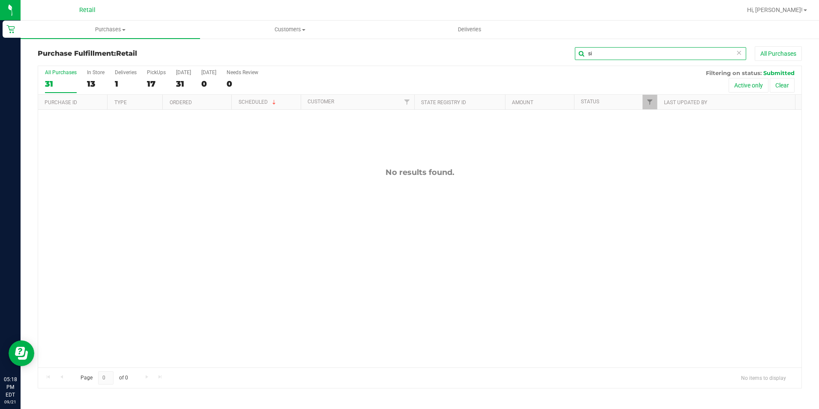
type input "s"
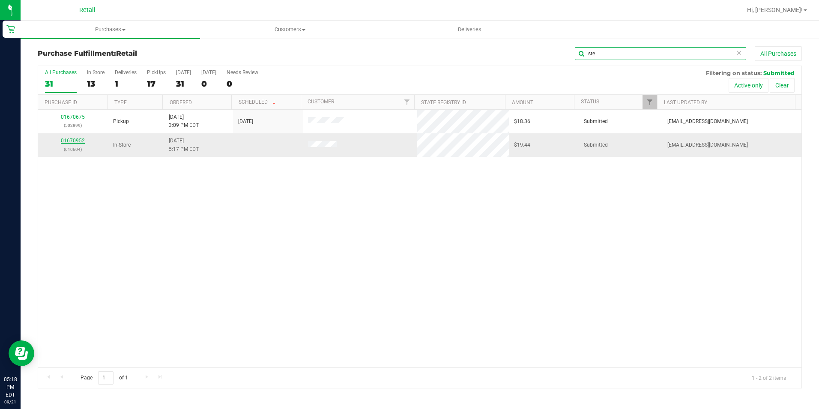
type input "ste"
click at [79, 141] on link "01670952" at bounding box center [73, 141] width 24 height 6
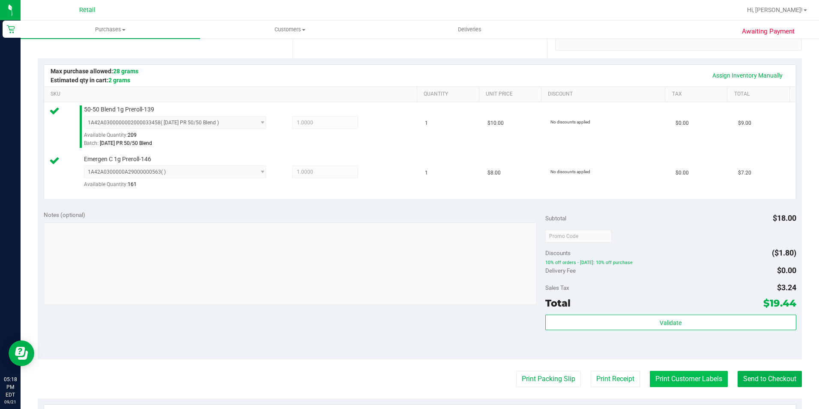
scroll to position [214, 0]
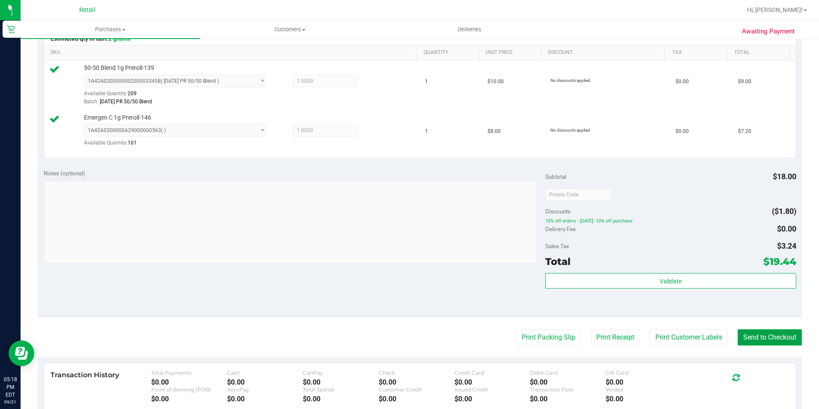
click at [782, 335] on button "Send to Checkout" at bounding box center [770, 337] width 64 height 16
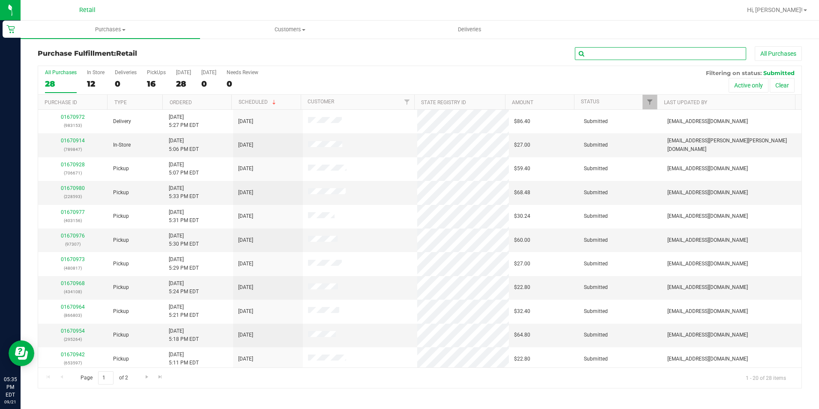
click at [600, 56] on input "text" at bounding box center [660, 53] width 171 height 13
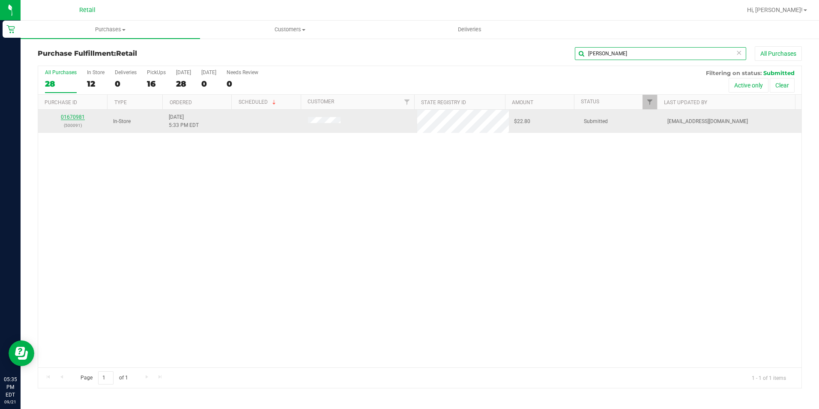
type input "[PERSON_NAME]"
click at [80, 118] on link "01670981" at bounding box center [73, 117] width 24 height 6
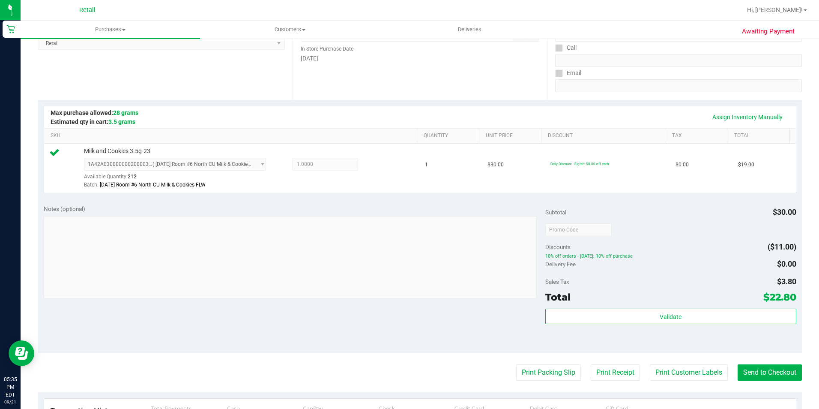
scroll to position [214, 0]
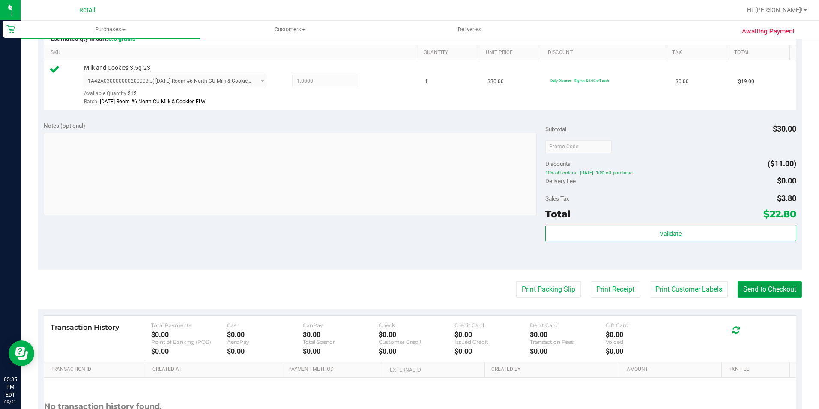
click at [754, 285] on button "Send to Checkout" at bounding box center [770, 289] width 64 height 16
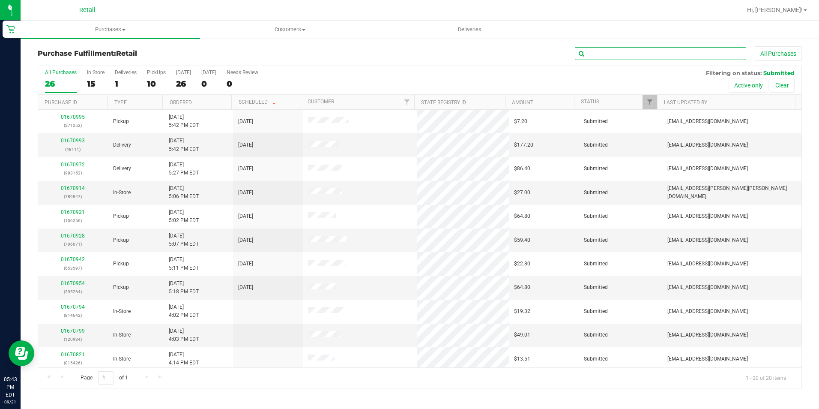
click at [670, 56] on input "text" at bounding box center [660, 53] width 171 height 13
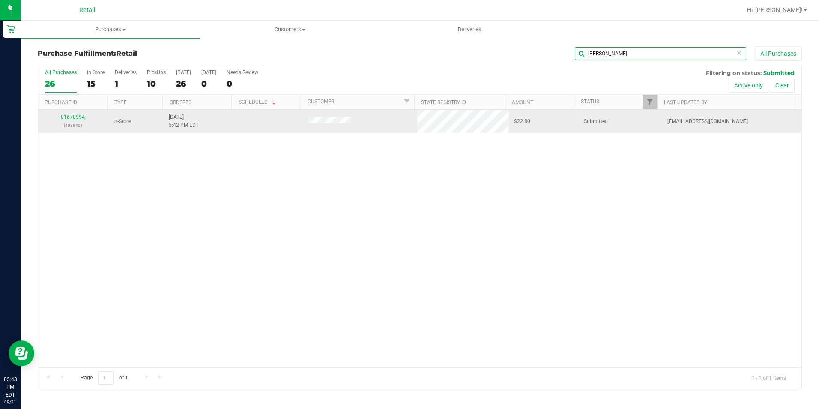
type input "[PERSON_NAME]"
click at [77, 118] on link "01670994" at bounding box center [73, 117] width 24 height 6
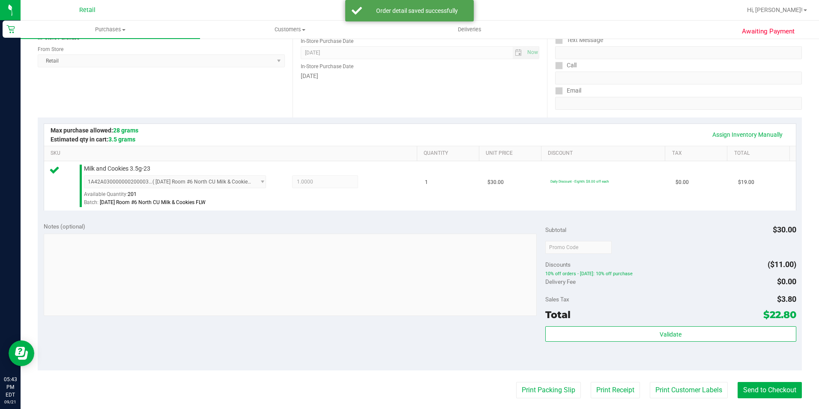
scroll to position [129, 0]
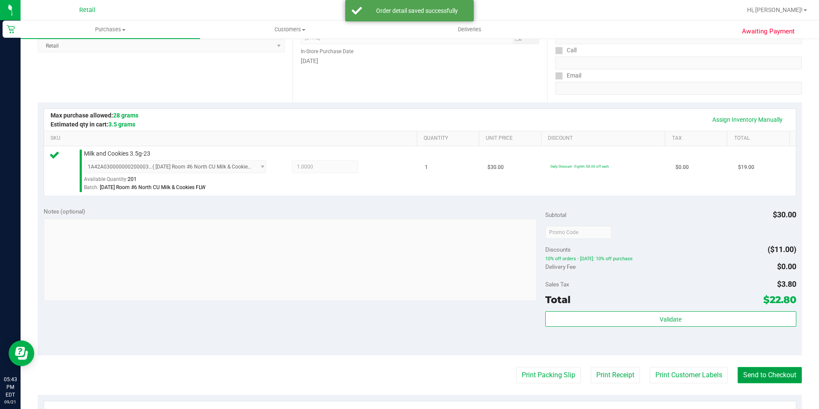
click at [764, 372] on button "Send to Checkout" at bounding box center [770, 375] width 64 height 16
